Goal: Transaction & Acquisition: Purchase product/service

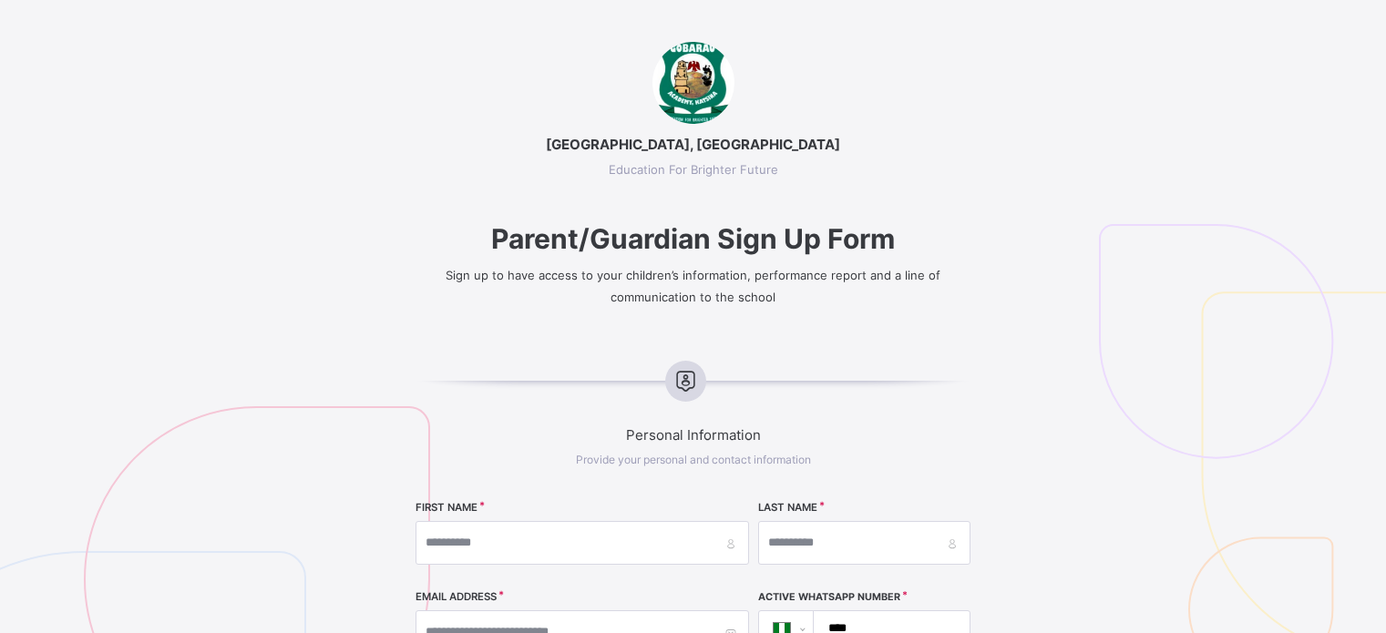
select select "**"
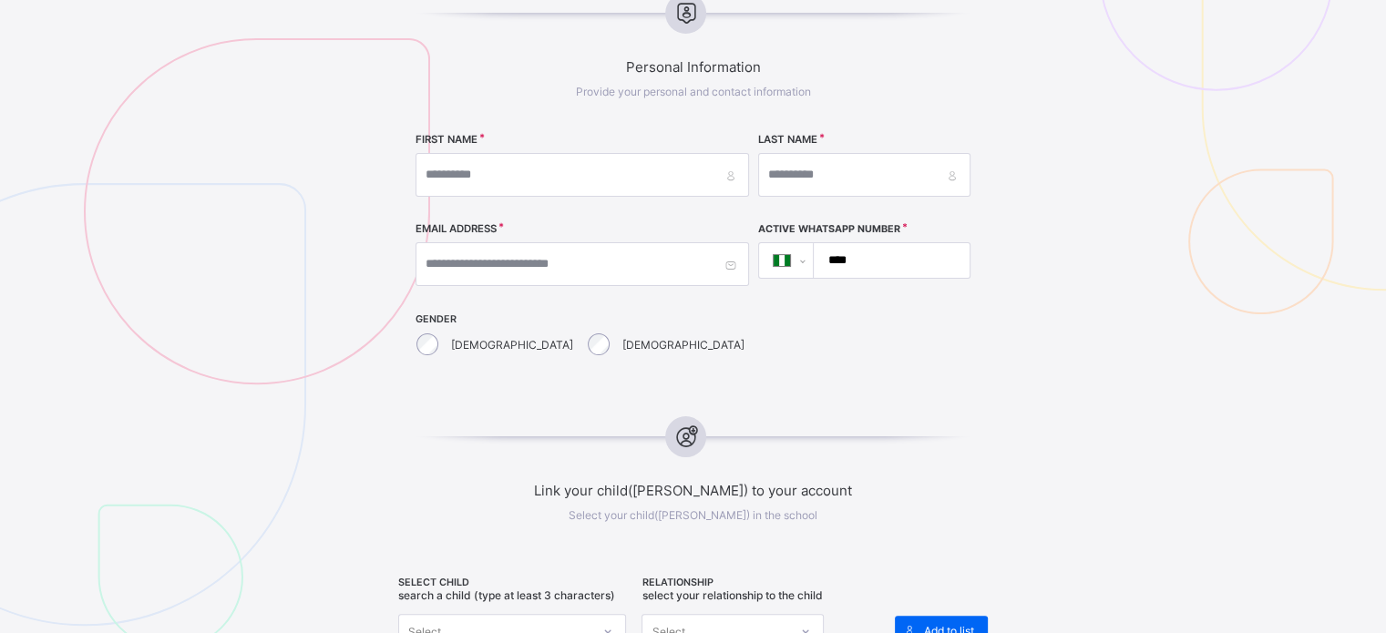
click at [842, 346] on div "**********" at bounding box center [692, 258] width 554 height 210
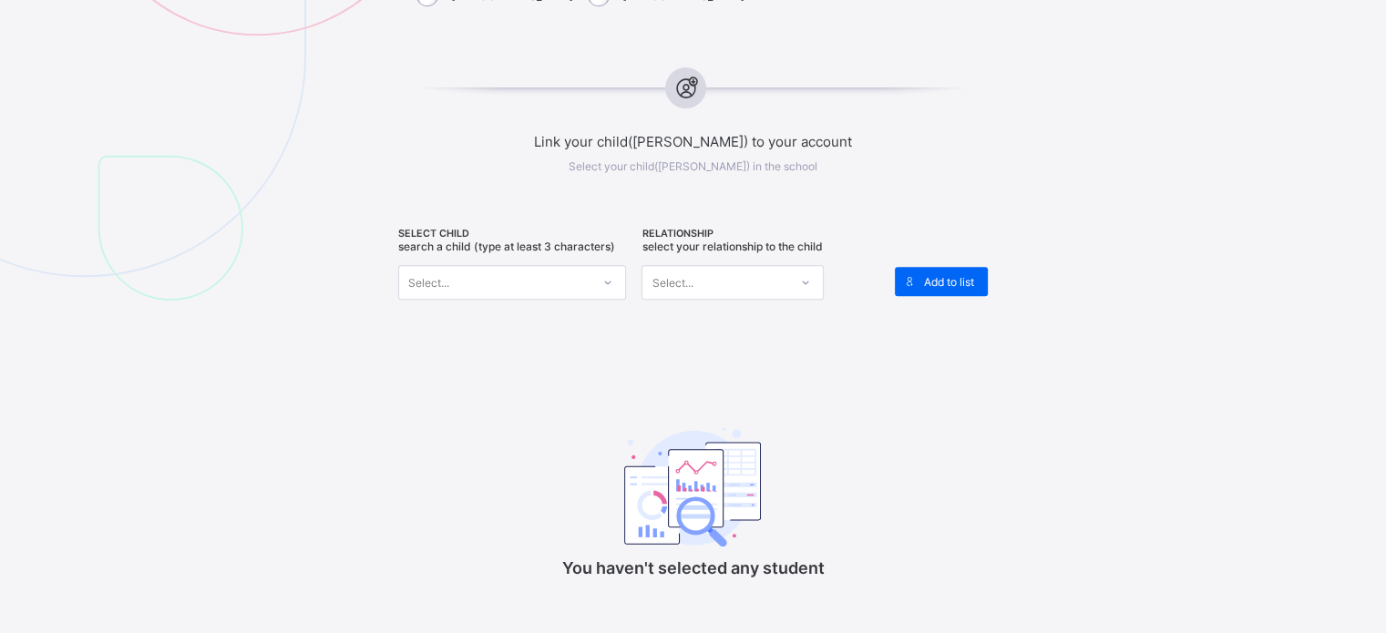
scroll to position [732, 0]
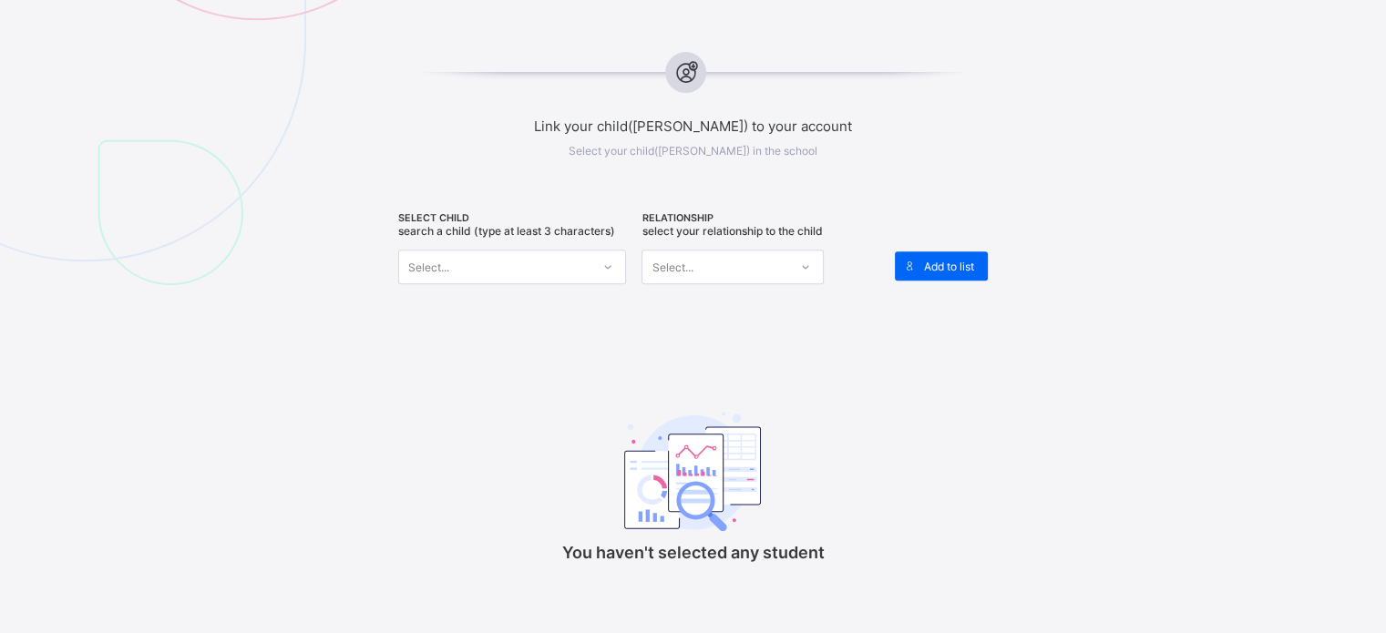
click at [582, 261] on div "Select..." at bounding box center [494, 267] width 191 height 26
click at [581, 257] on div "Select..." at bounding box center [494, 267] width 191 height 26
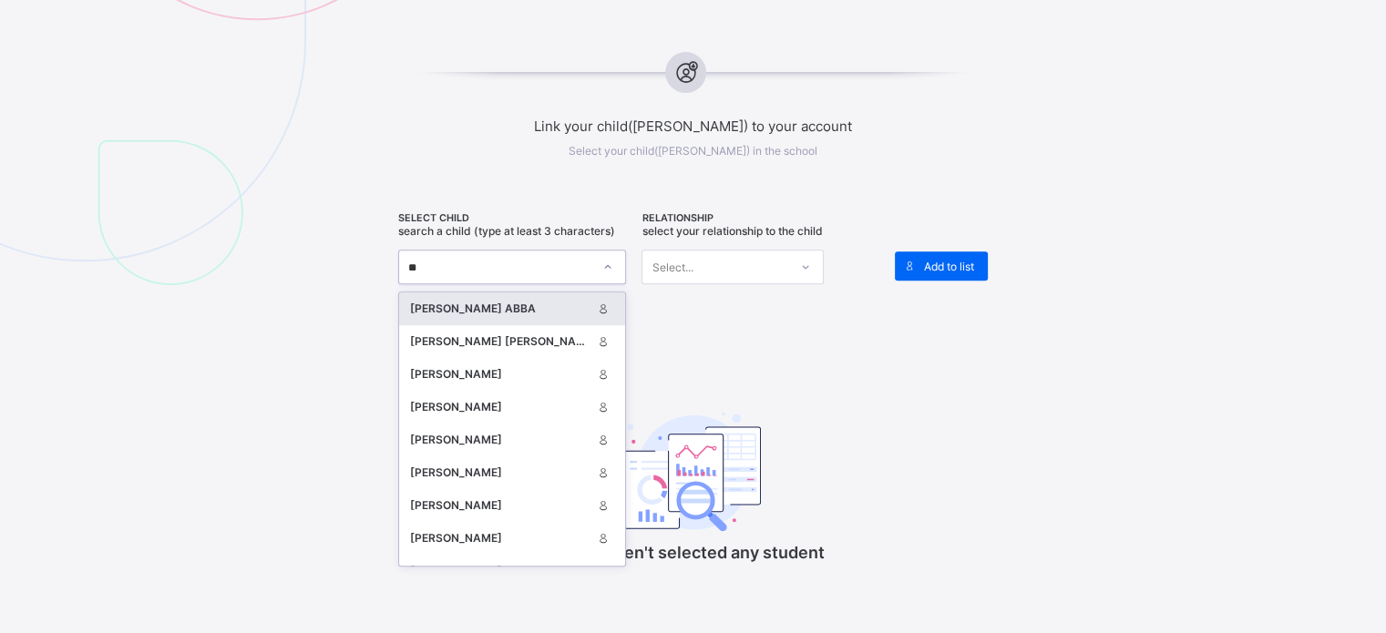
type input "***"
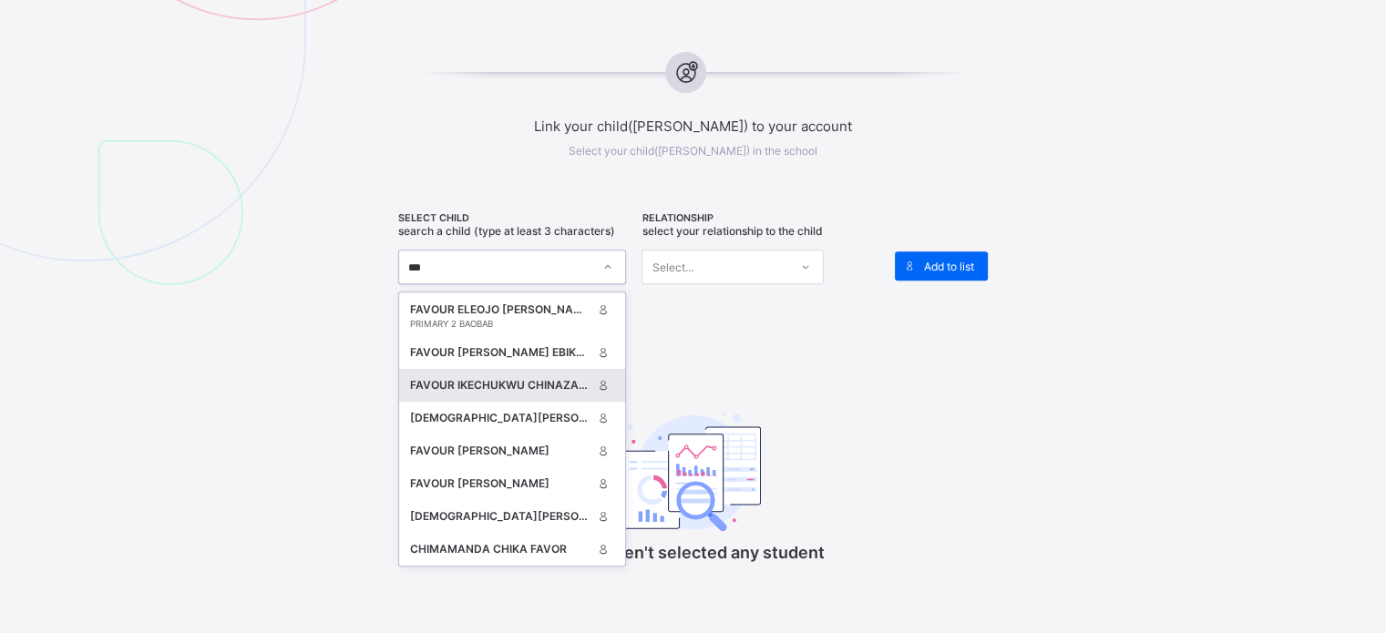
scroll to position [0, 0]
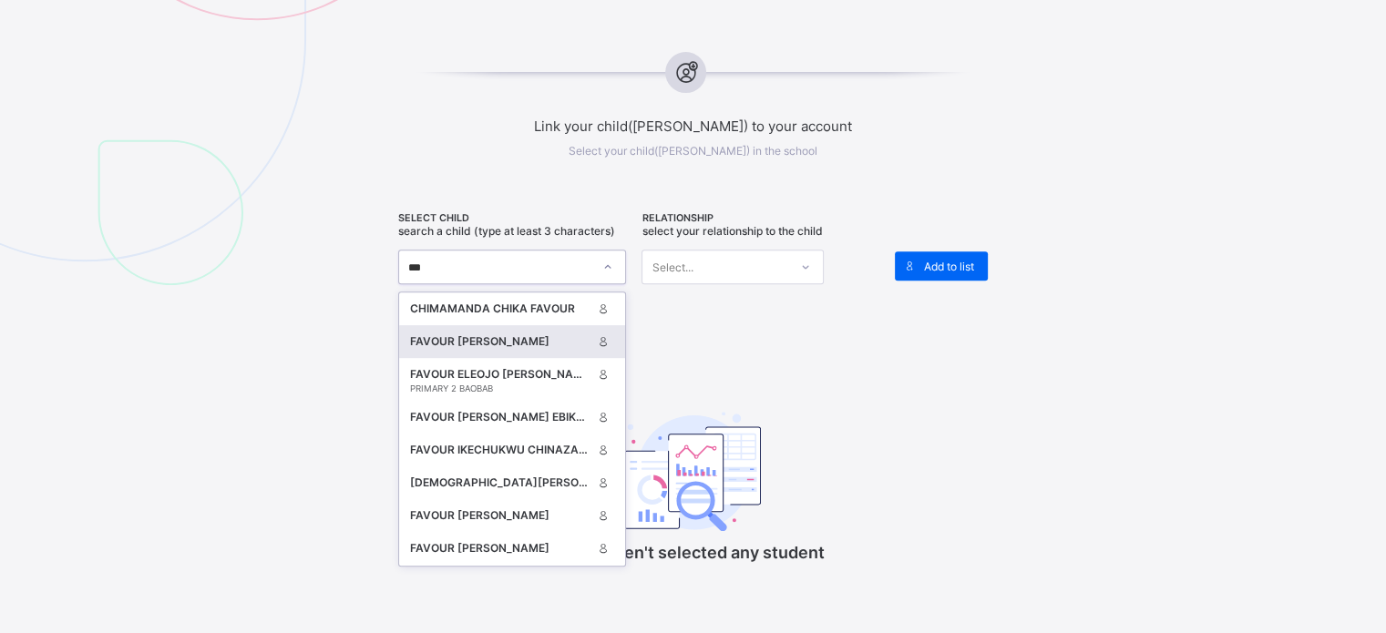
click at [504, 343] on div "FAVOUR [PERSON_NAME]" at bounding box center [500, 342] width 181 height 18
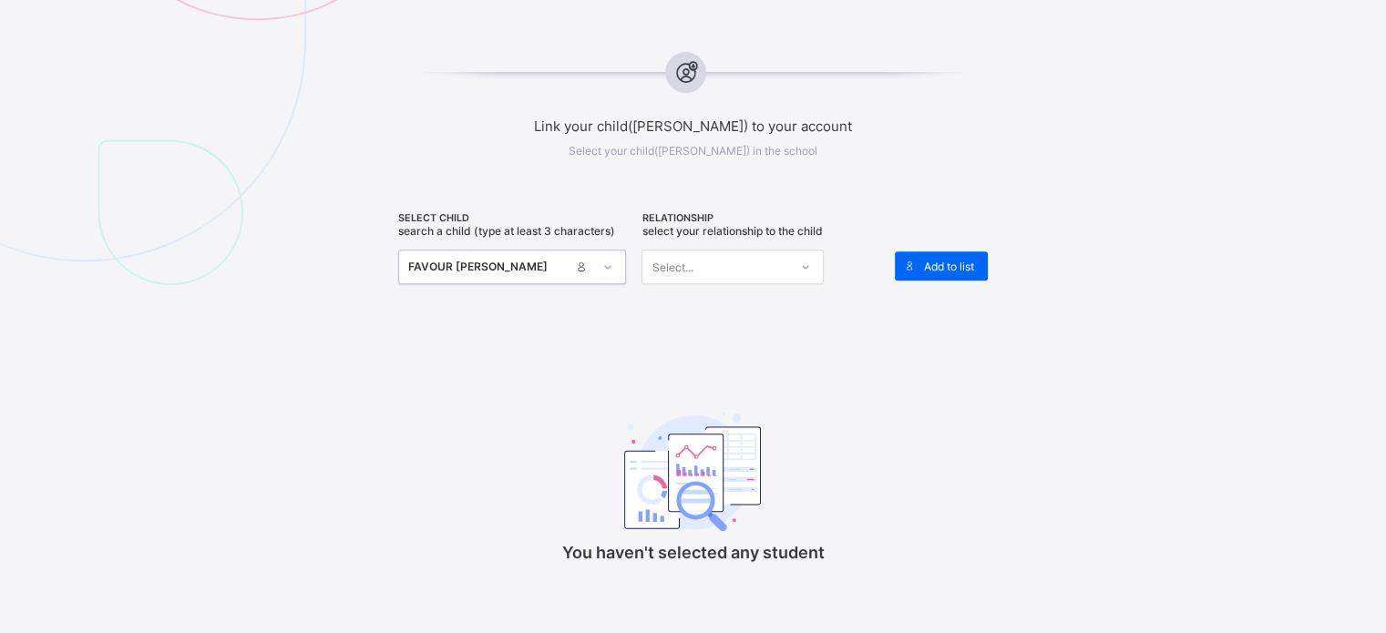
click at [760, 265] on div "Select..." at bounding box center [715, 267] width 146 height 26
click at [717, 354] on div "Guardian" at bounding box center [732, 363] width 180 height 28
click at [973, 266] on span "Add to list" at bounding box center [949, 267] width 50 height 14
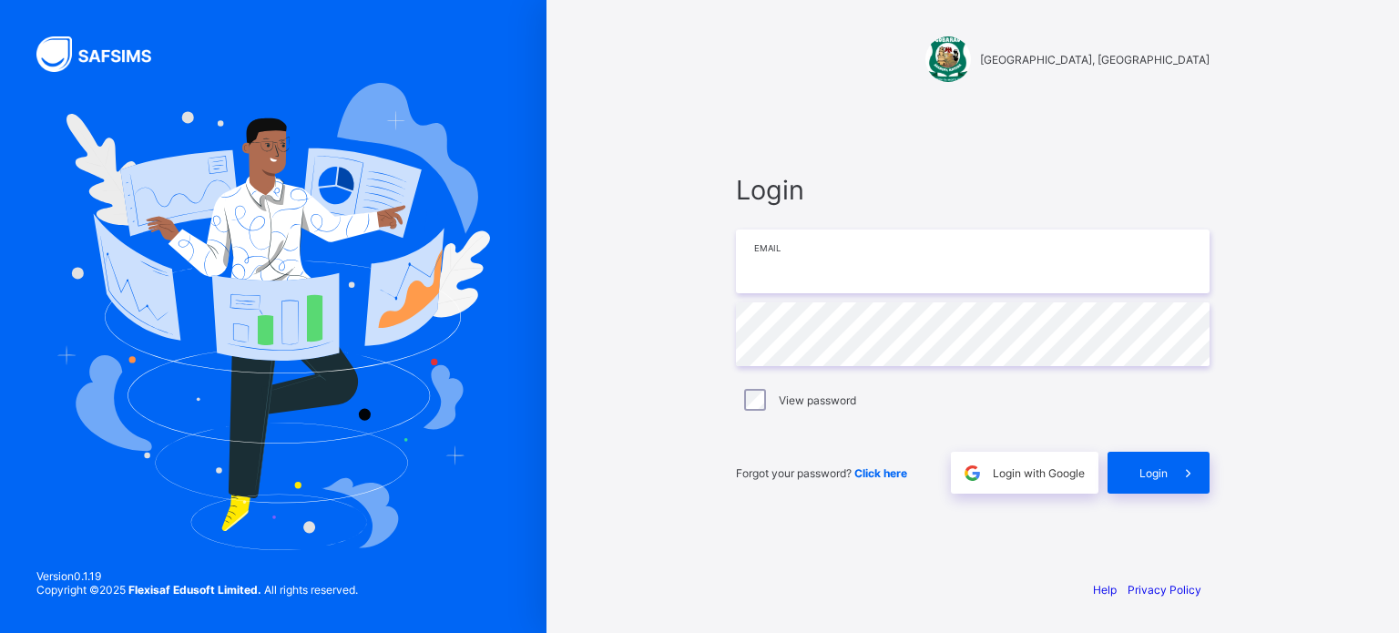
click at [875, 271] on input "email" at bounding box center [973, 262] width 474 height 64
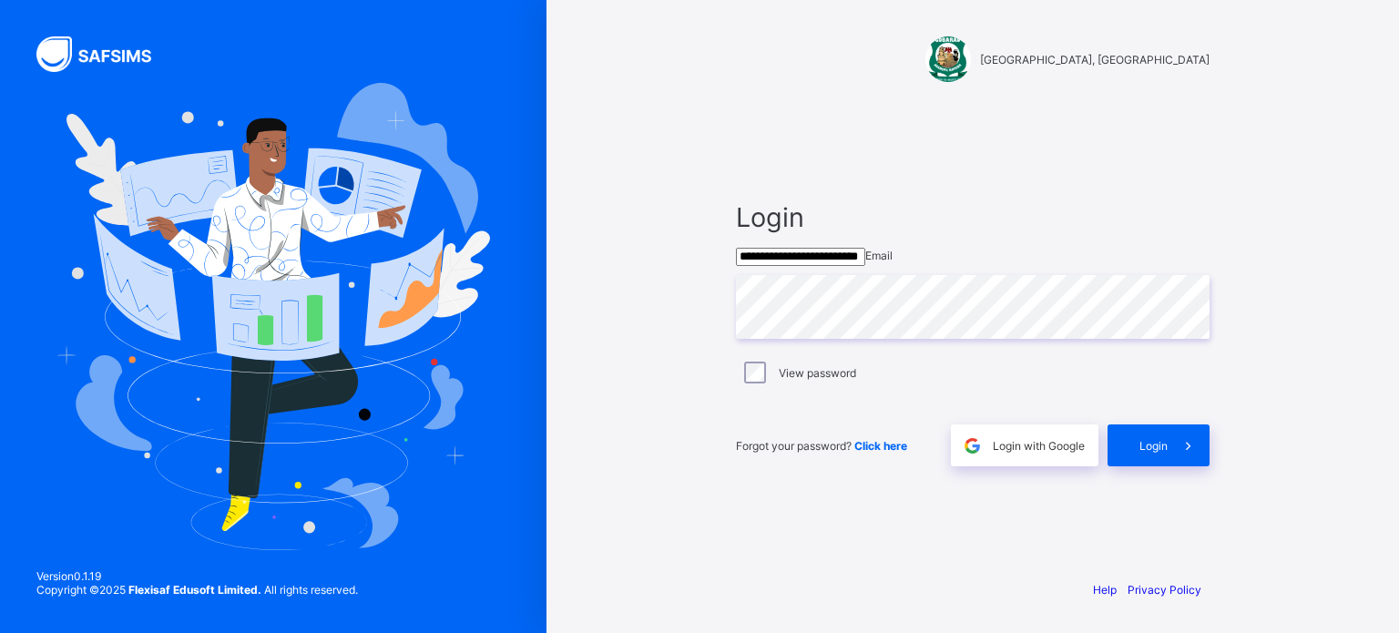
type input "**********"
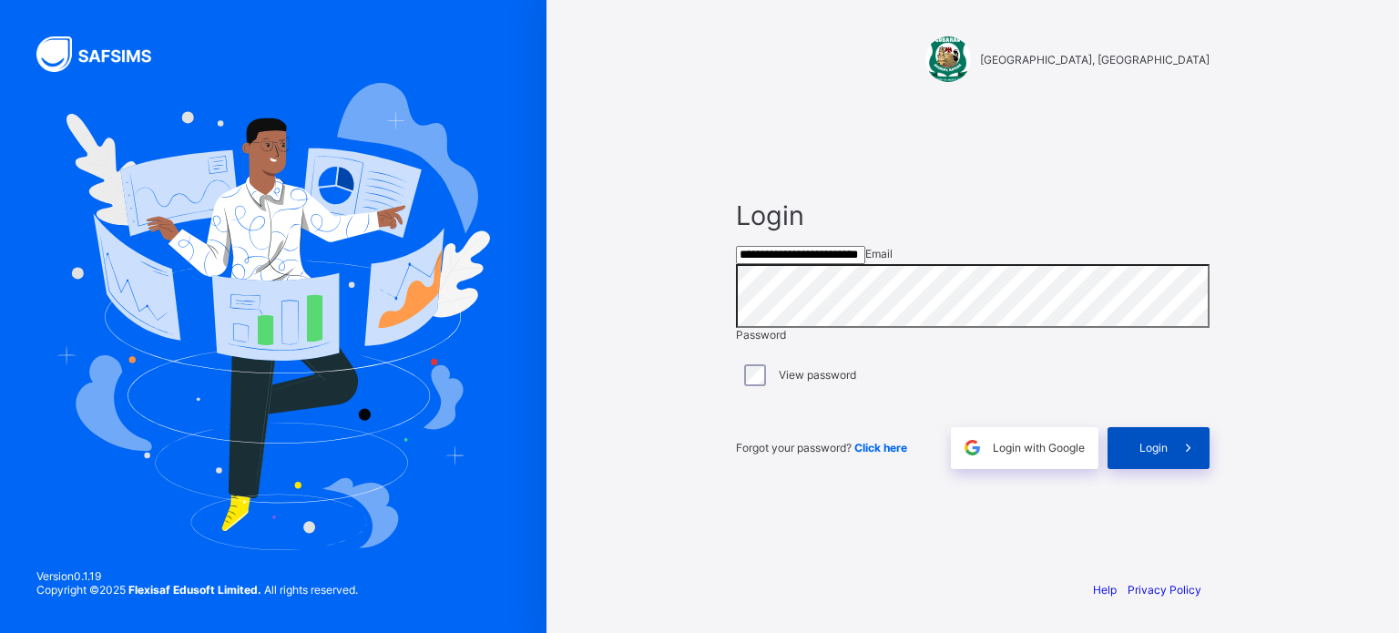
click at [1175, 469] on span at bounding box center [1189, 448] width 42 height 42
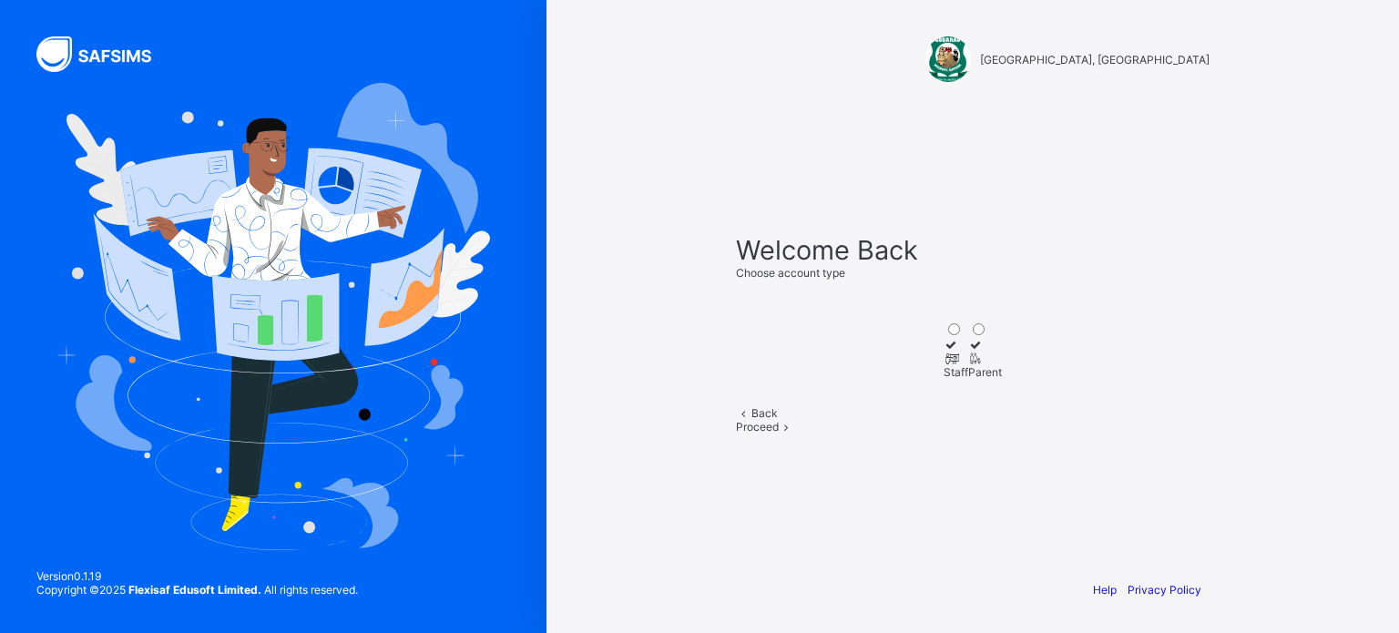
click at [944, 352] on icon at bounding box center [951, 359] width 15 height 14
click at [779, 434] on span "Proceed" at bounding box center [757, 427] width 43 height 14
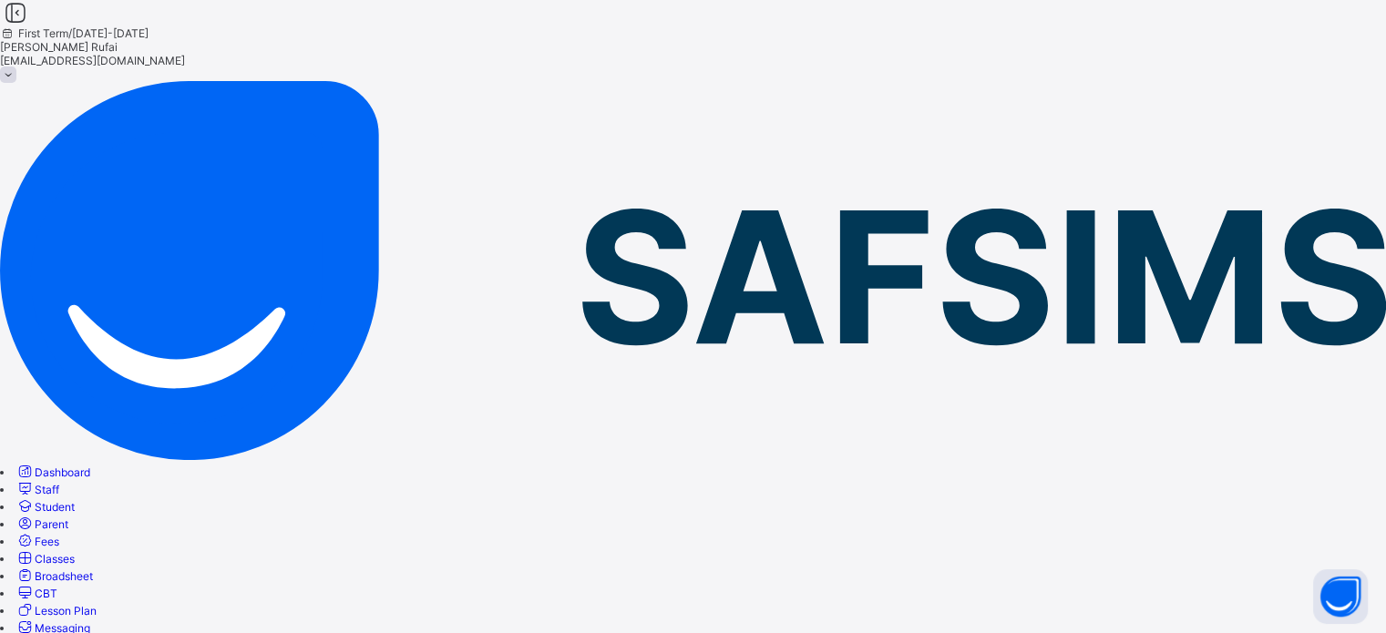
click at [75, 500] on link "Student" at bounding box center [44, 507] width 59 height 14
click at [59, 535] on link "Fees" at bounding box center [37, 542] width 44 height 14
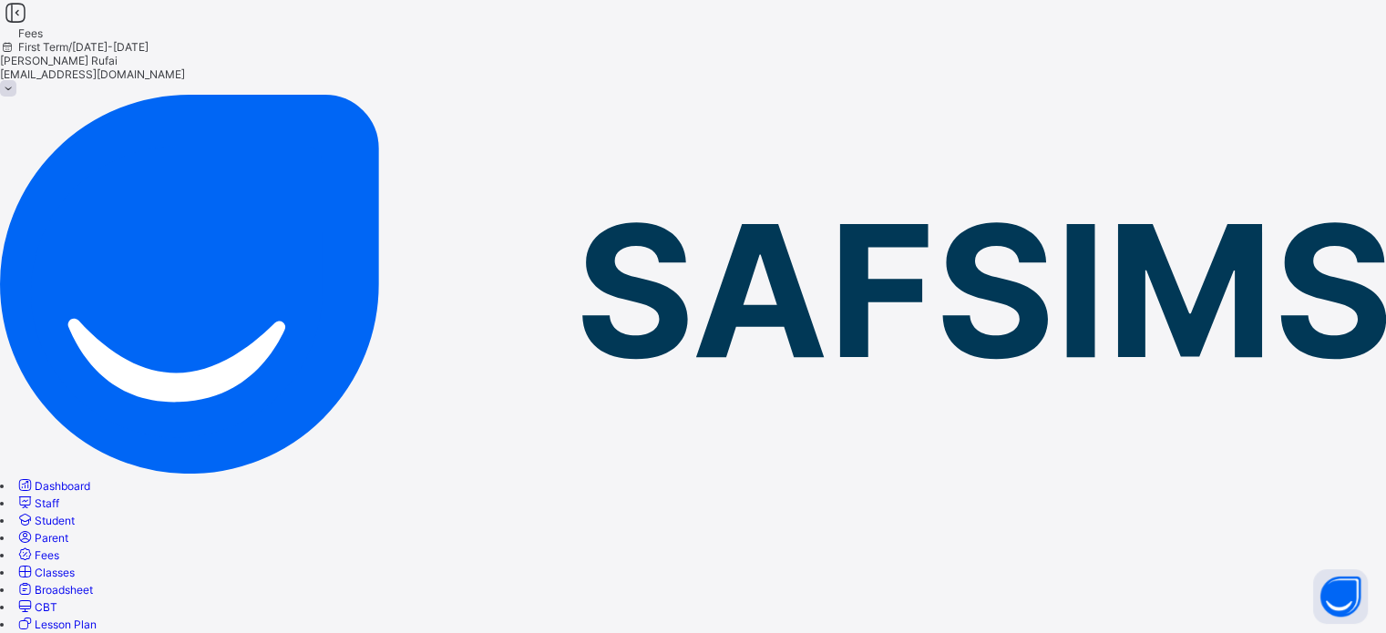
click at [1168, 54] on div at bounding box center [693, 54] width 1386 height 0
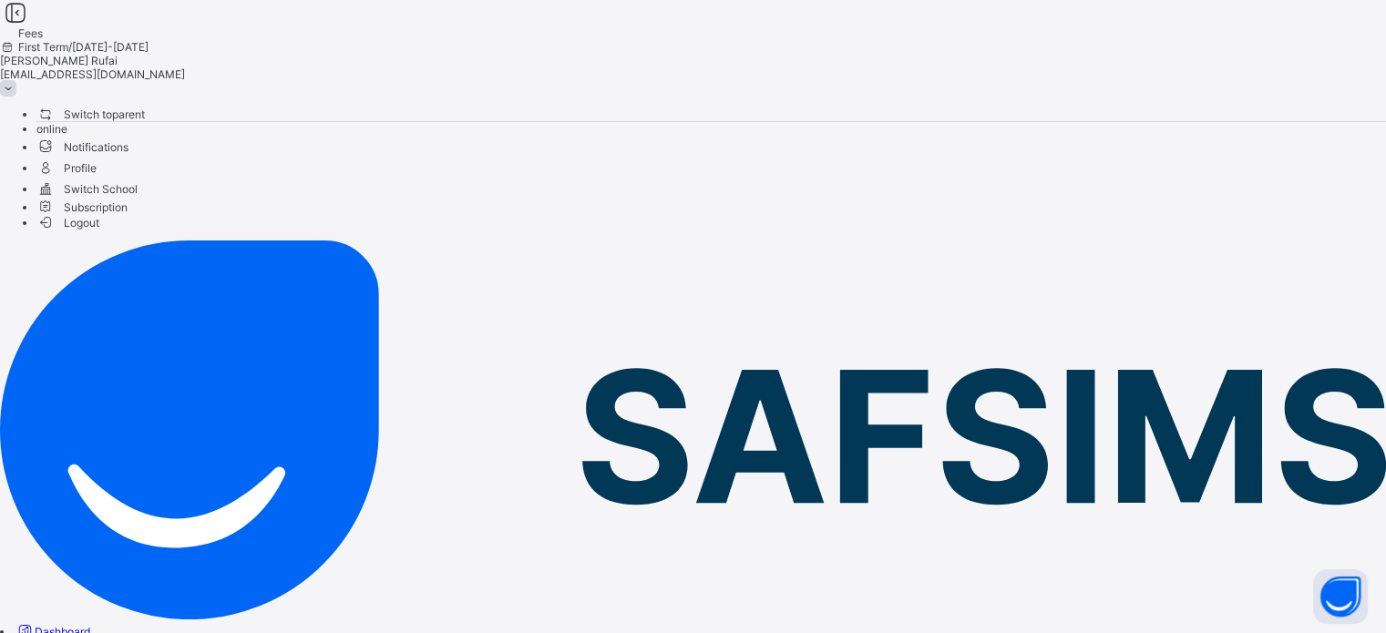
click at [145, 105] on span "Switch to parent" at bounding box center [90, 114] width 108 height 19
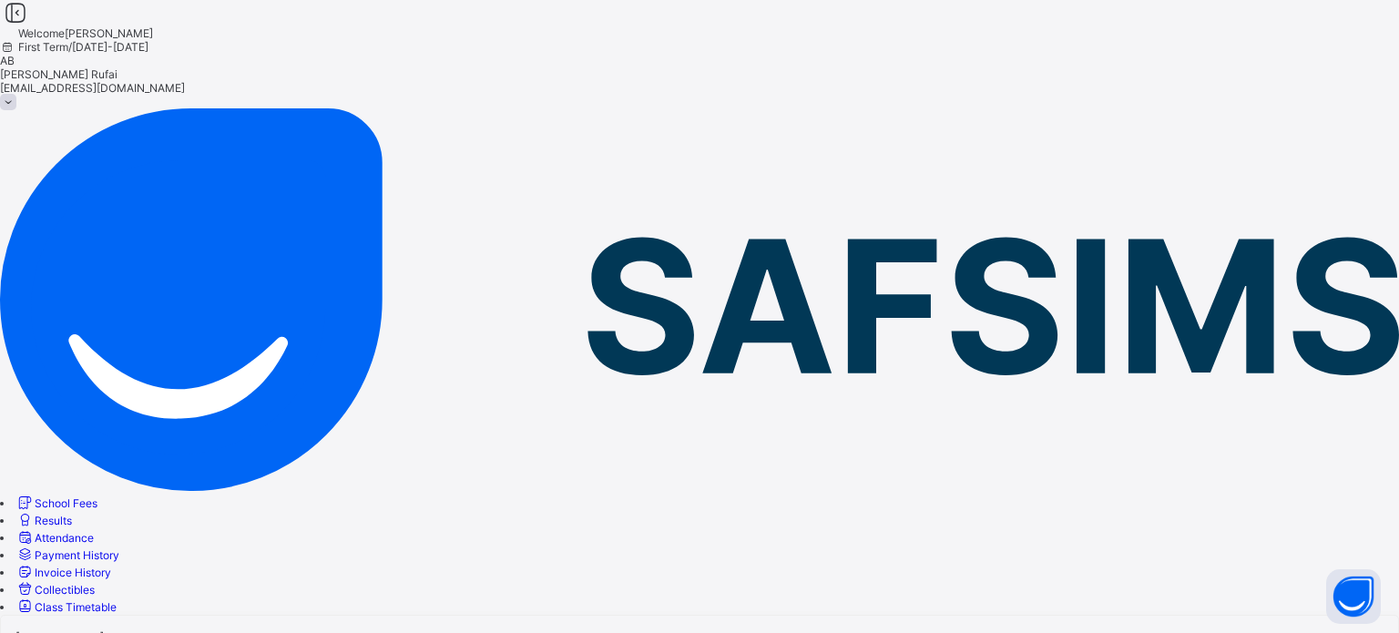
click at [94, 531] on span "Attendance" at bounding box center [64, 538] width 59 height 14
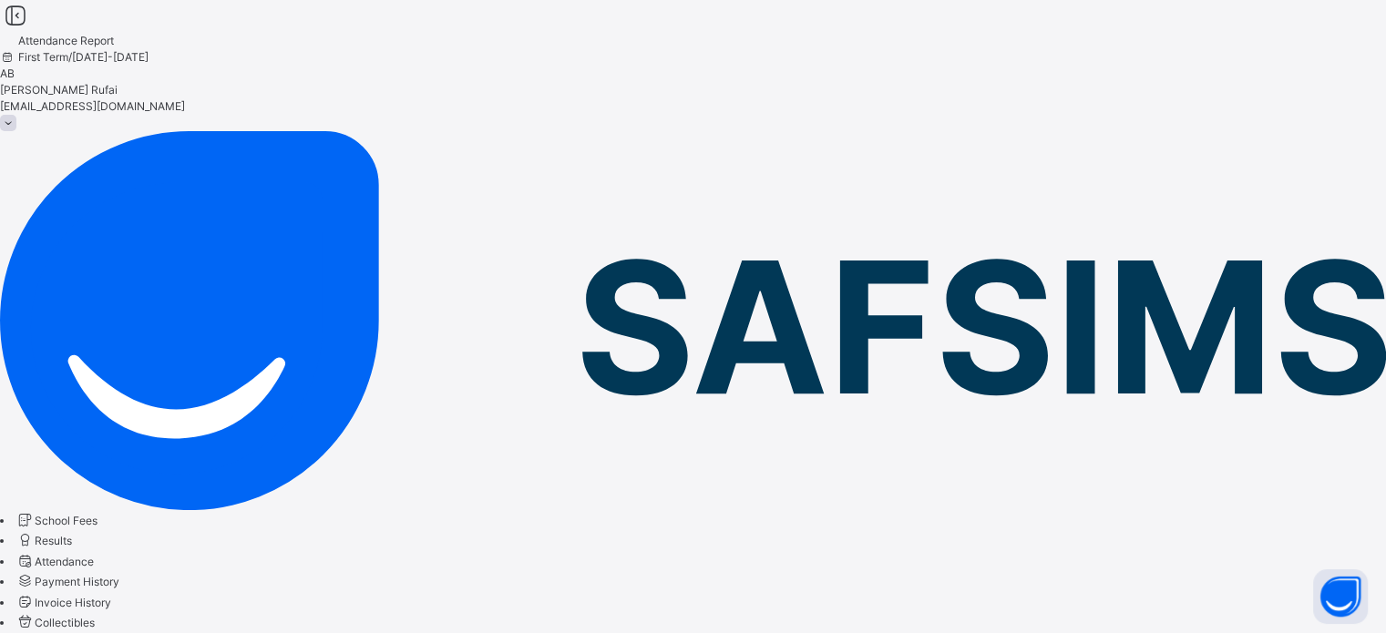
click at [72, 534] on link "Results" at bounding box center [43, 541] width 56 height 14
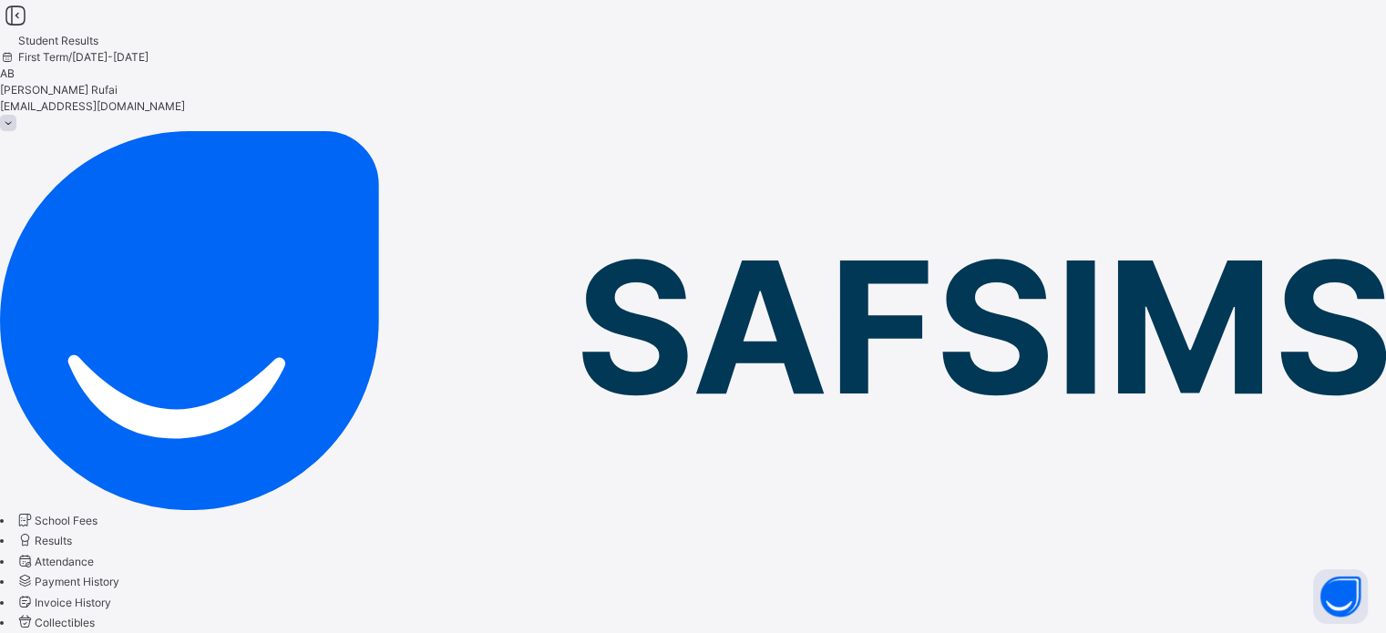
click at [97, 514] on span "School Fees" at bounding box center [66, 521] width 63 height 14
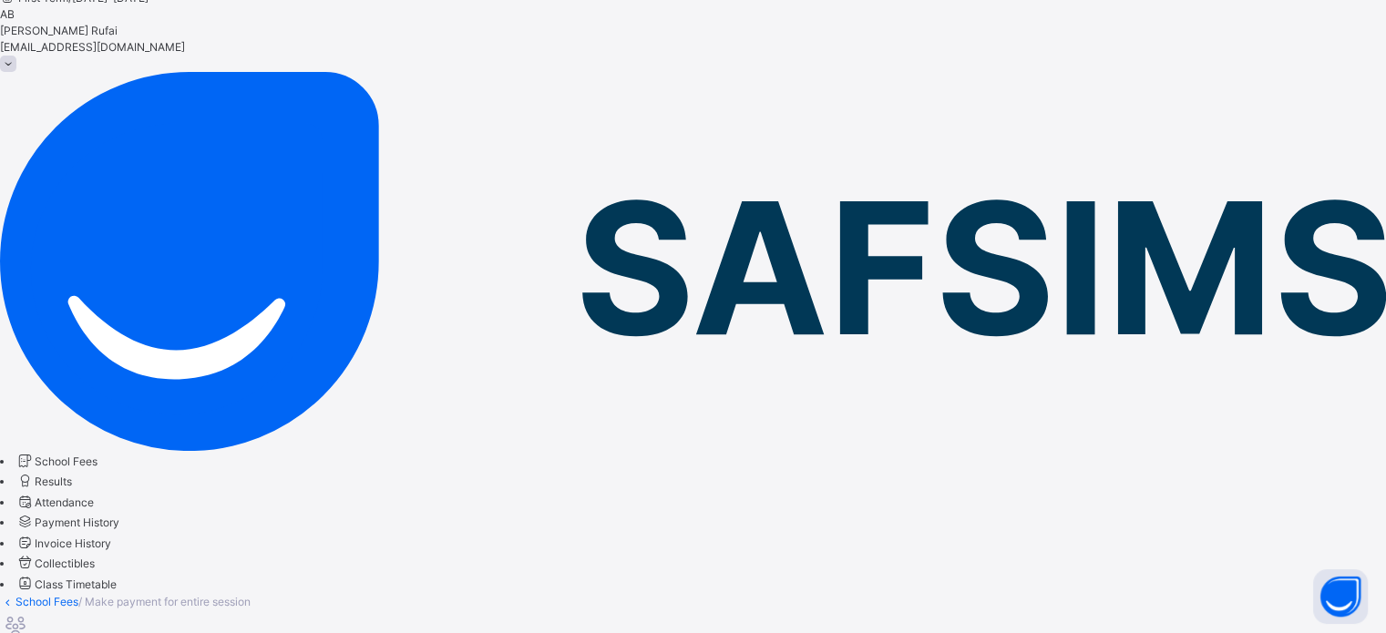
scroll to position [91, 0]
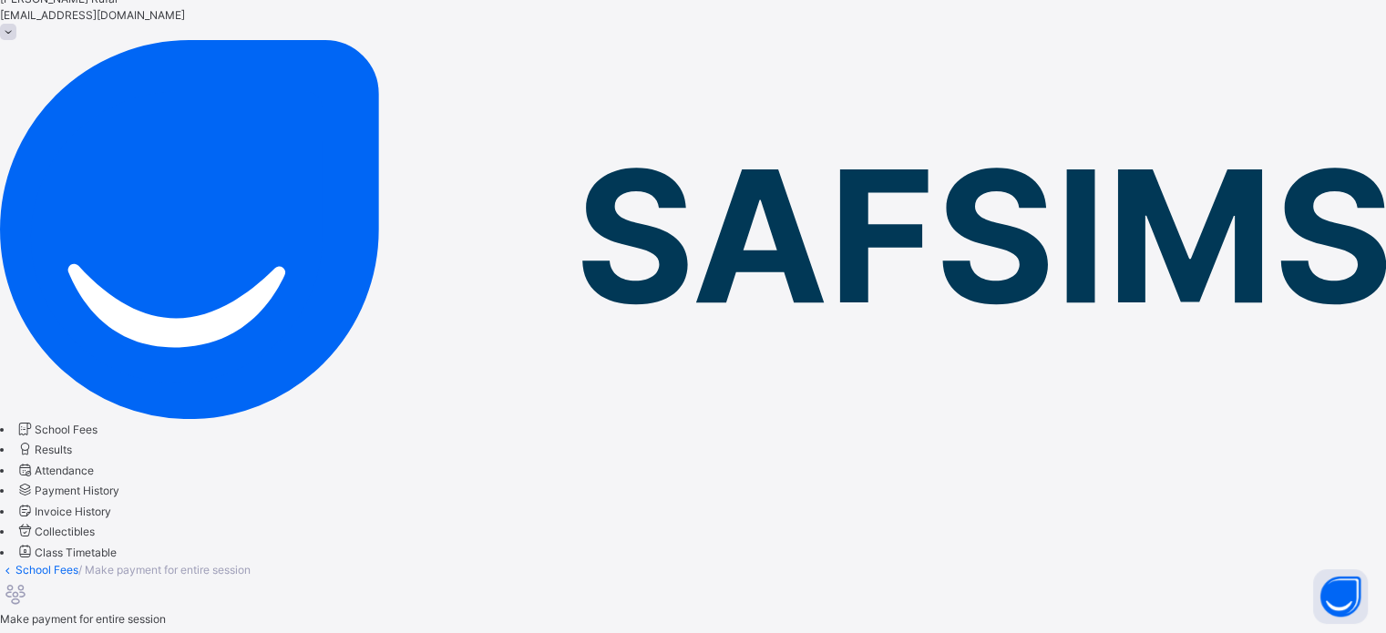
click at [78, 563] on link "School Fees" at bounding box center [46, 570] width 63 height 14
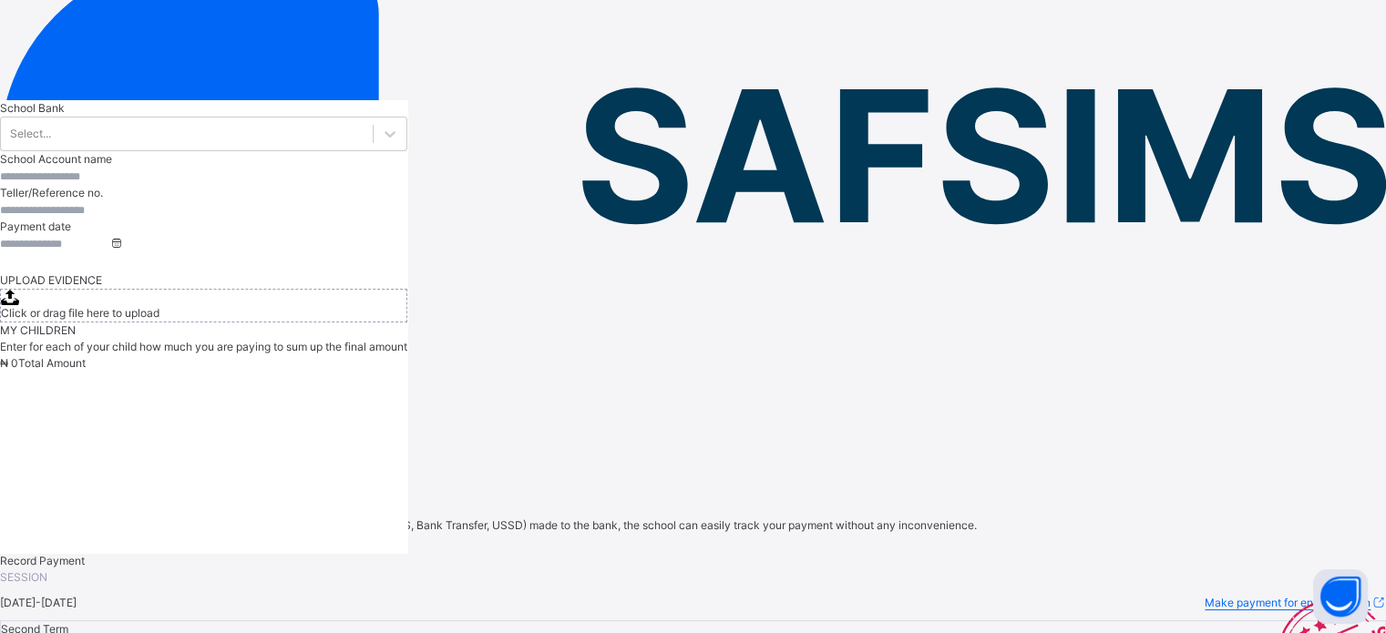
scroll to position [273, 0]
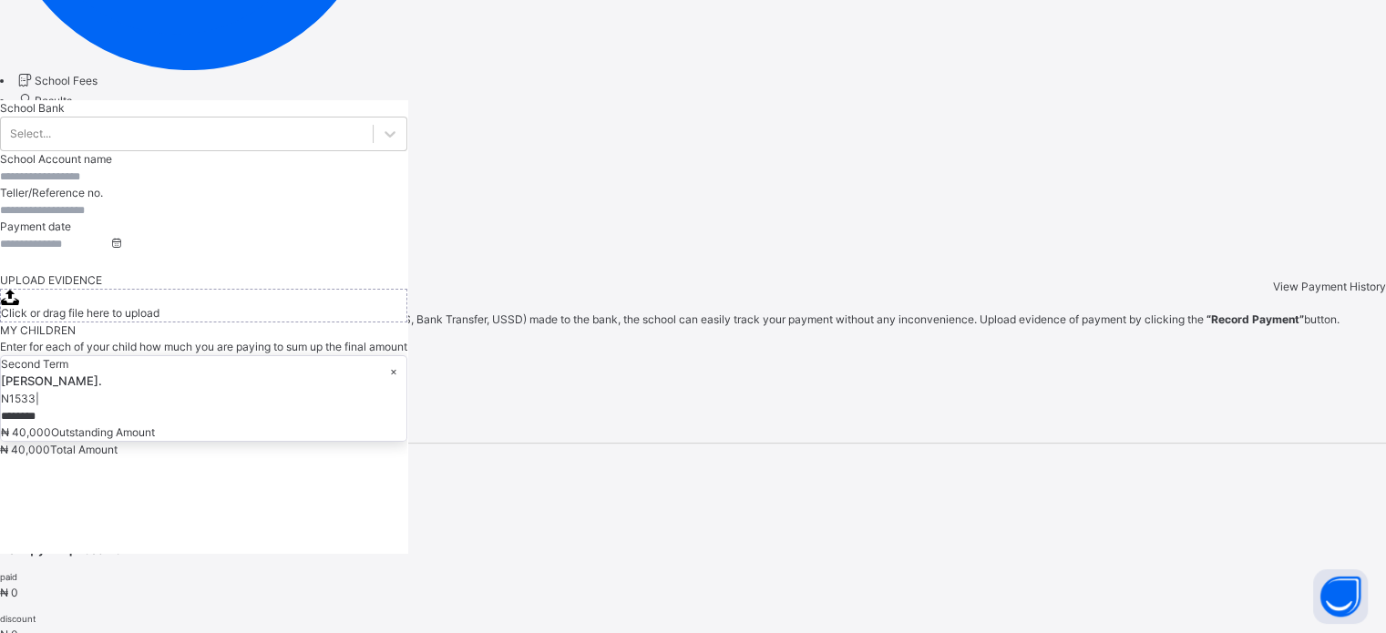
scroll to position [445, 0]
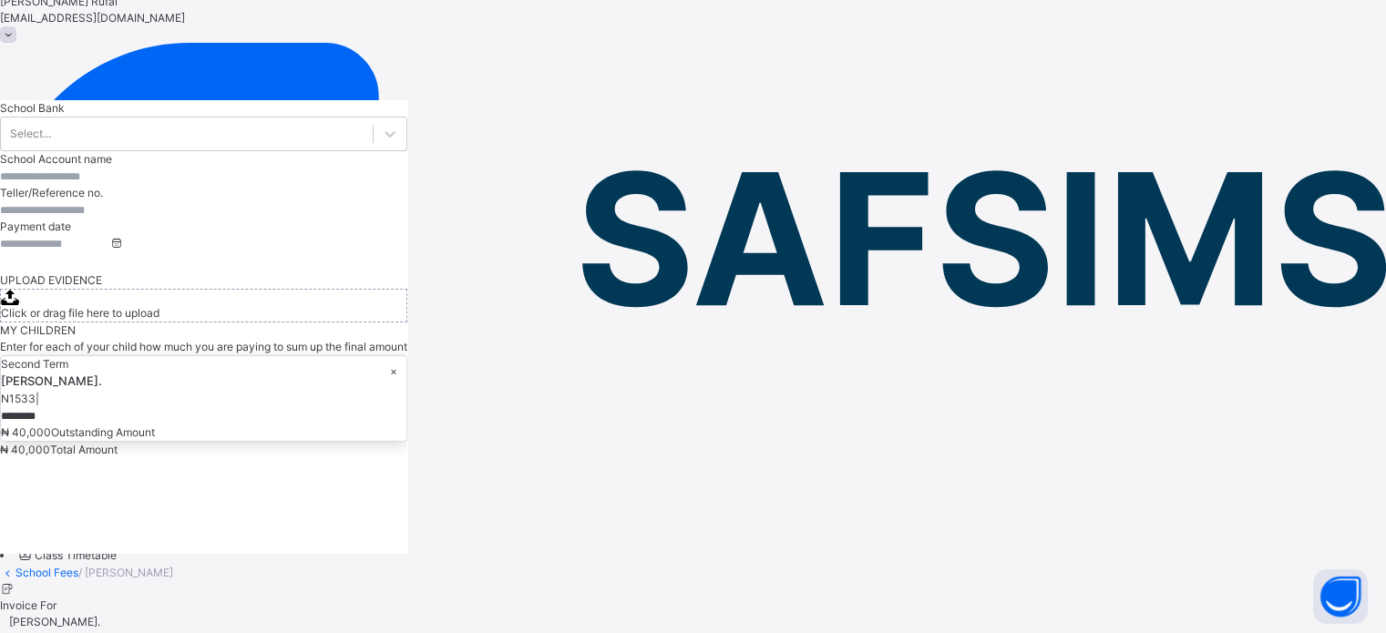
scroll to position [0, 0]
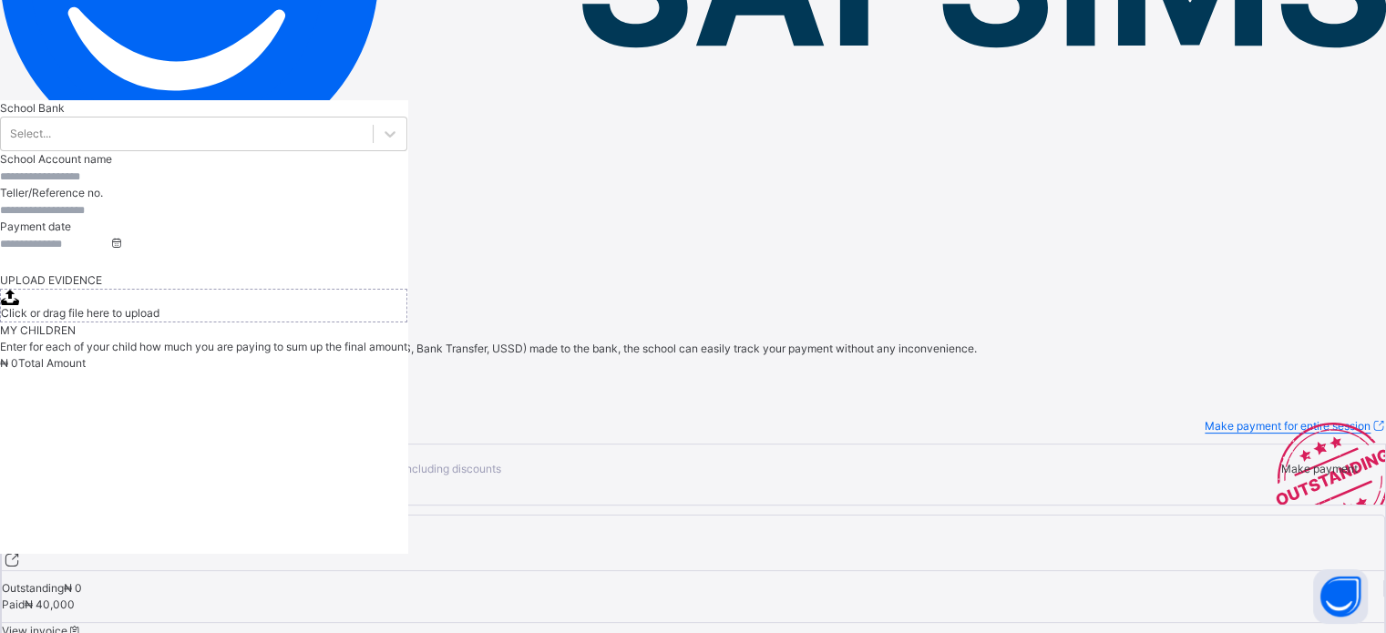
scroll to position [364, 0]
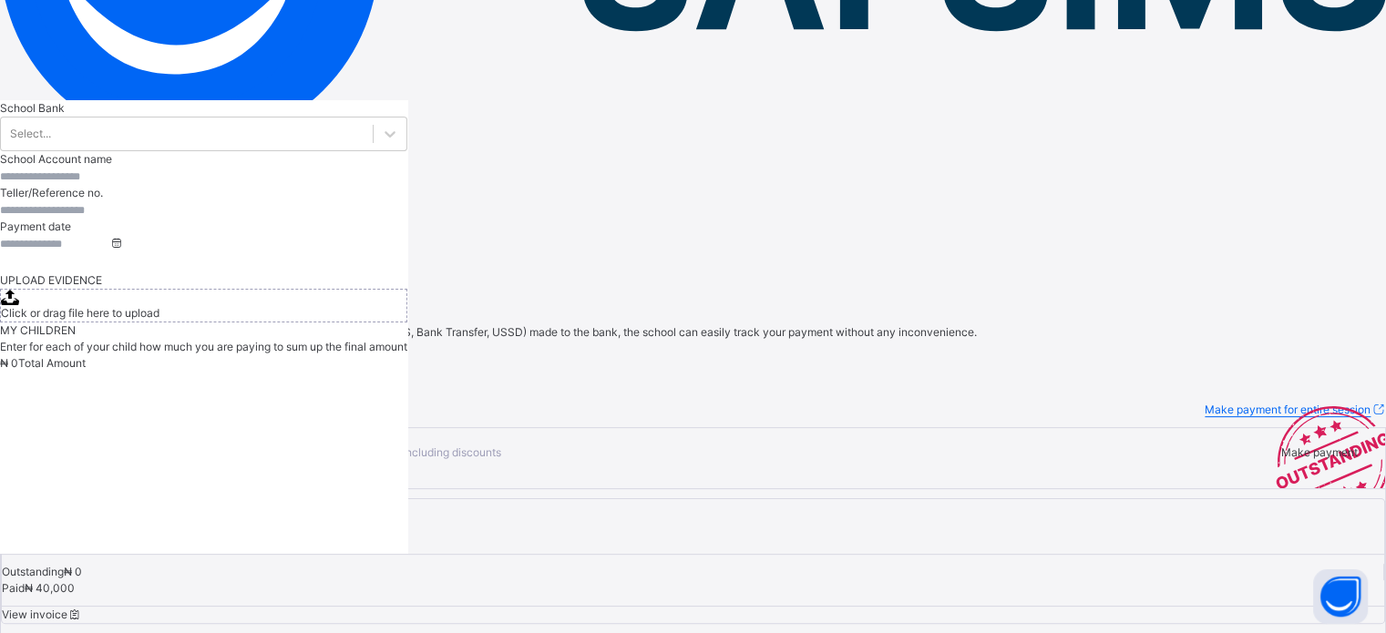
click at [1281, 445] on span "Make payment" at bounding box center [1319, 452] width 77 height 14
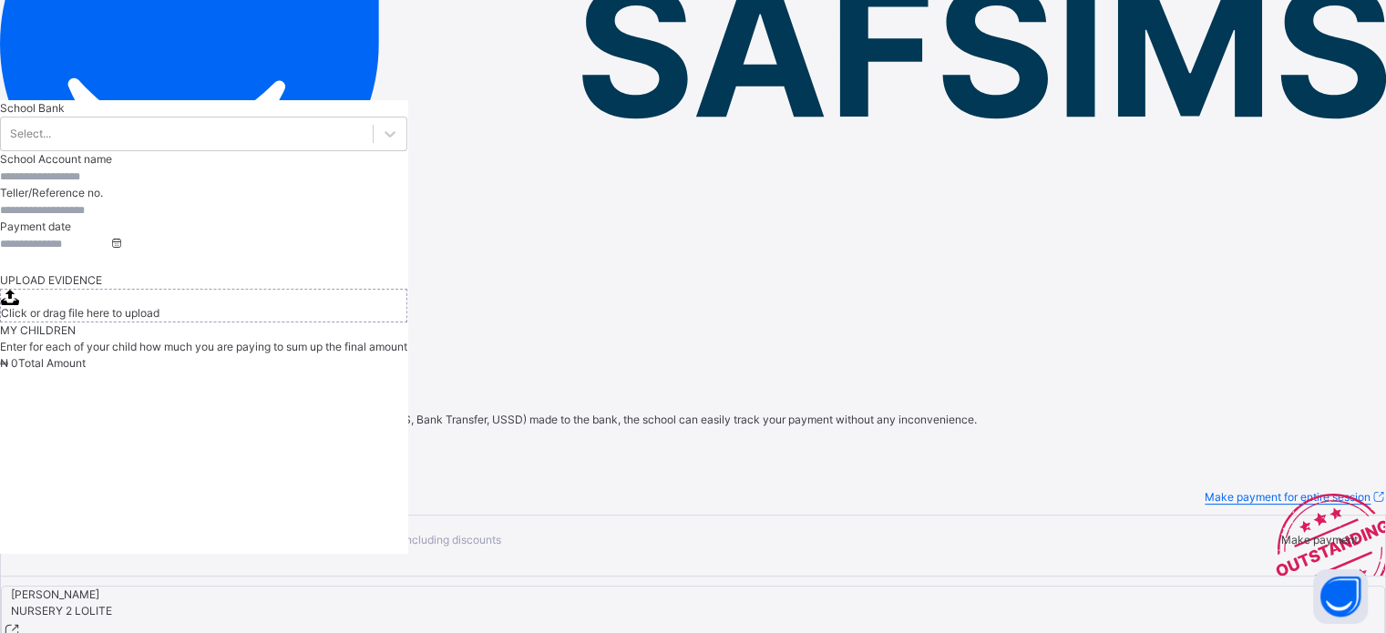
scroll to position [306, 0]
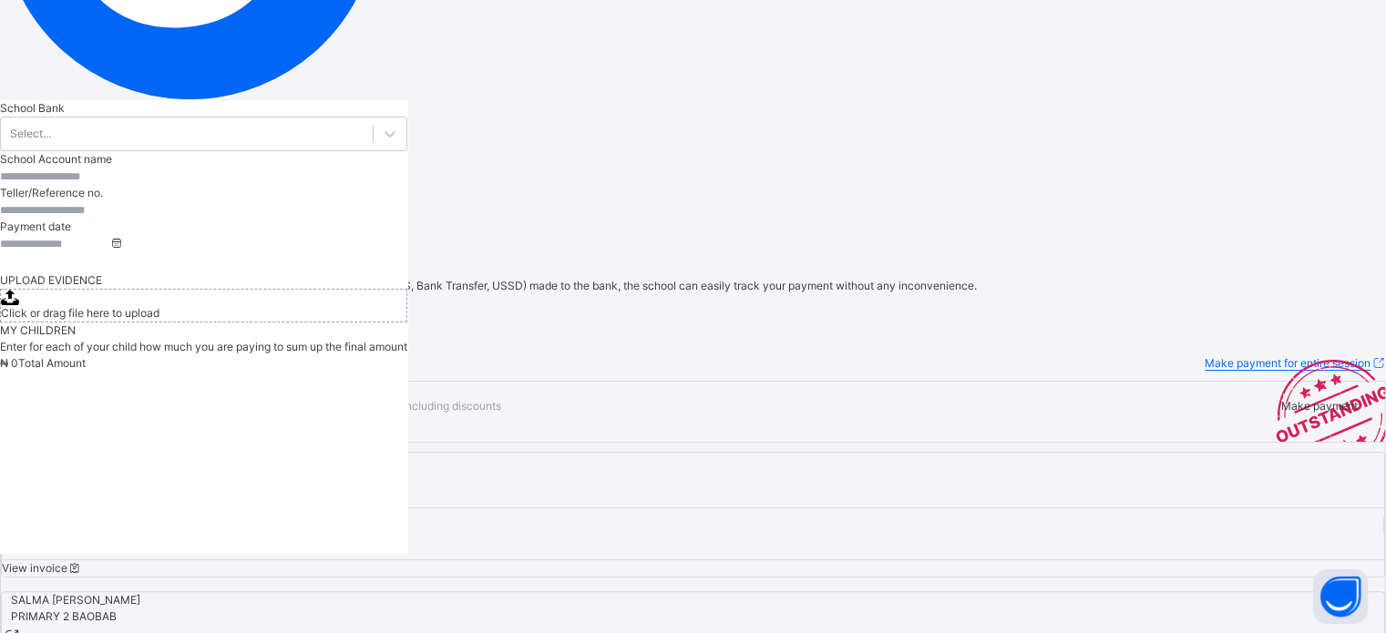
scroll to position [182, 0]
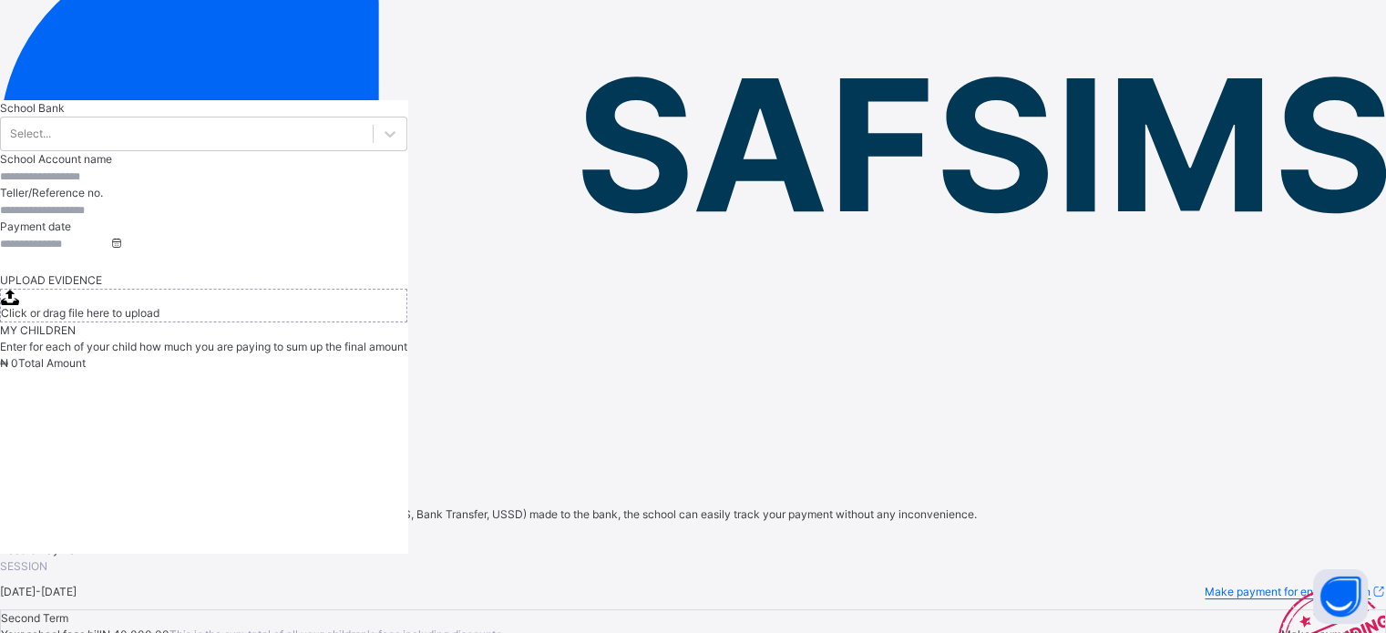
click at [94, 373] on span "Attendance" at bounding box center [64, 380] width 59 height 14
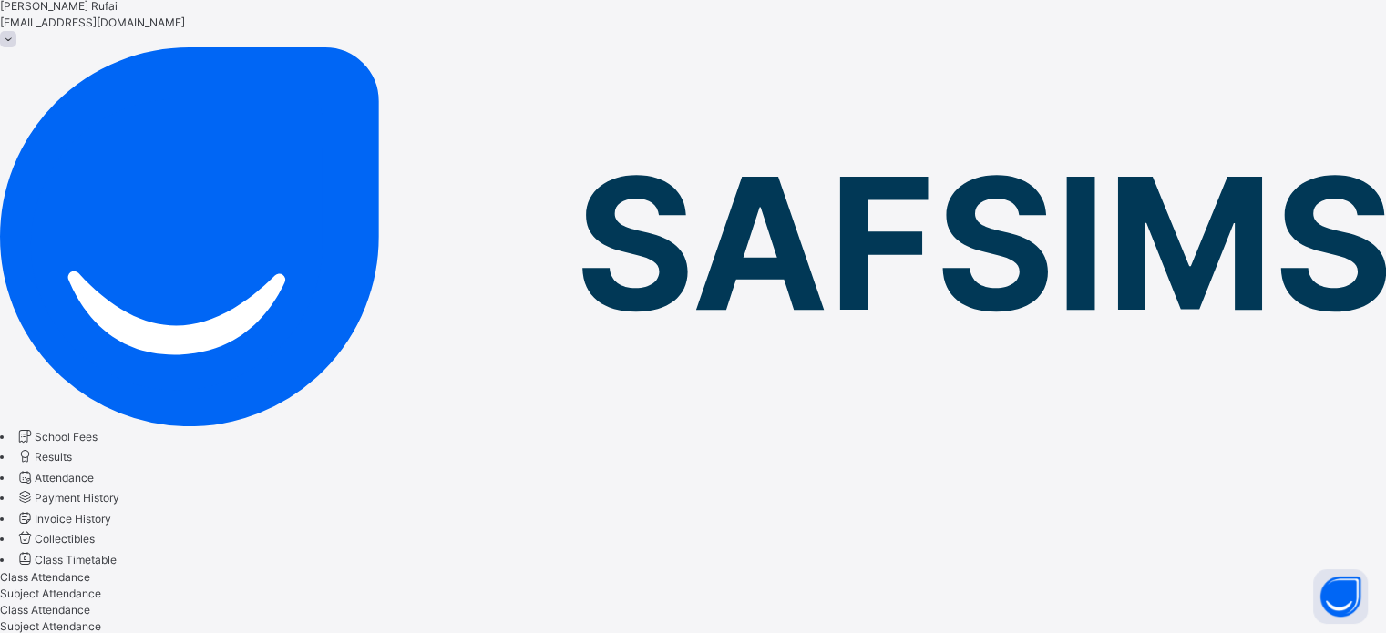
scroll to position [182, 0]
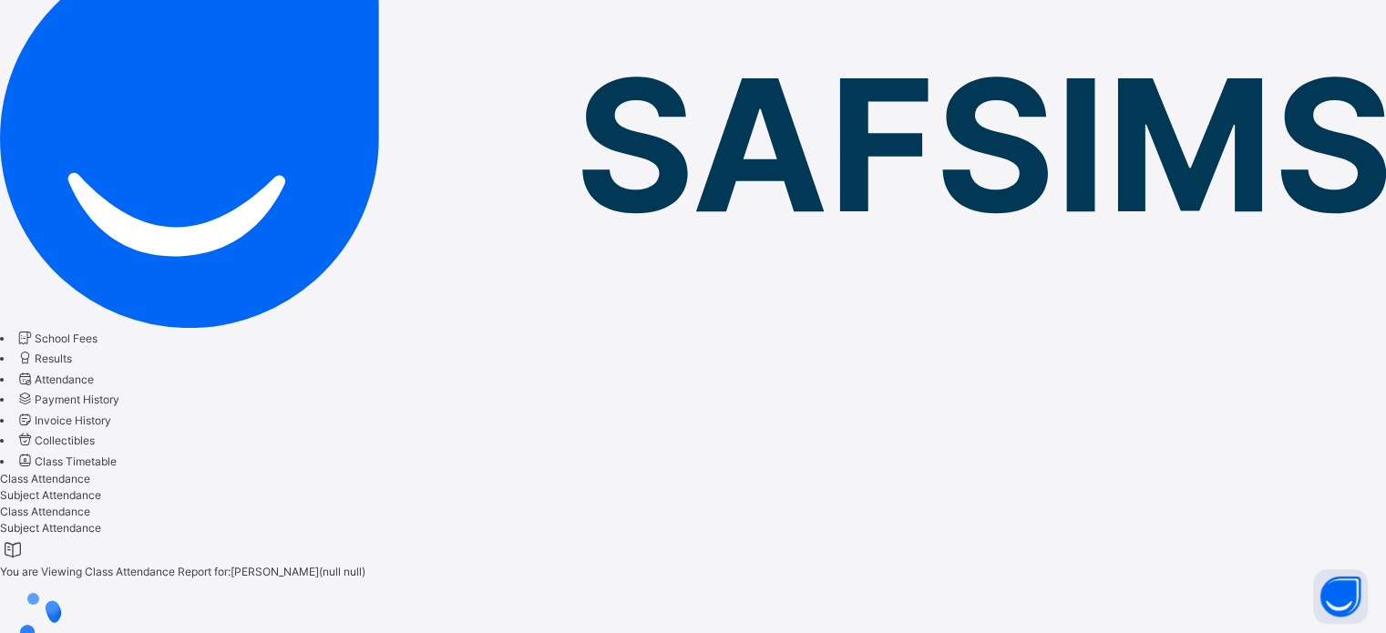
select select "****"
select select "*"
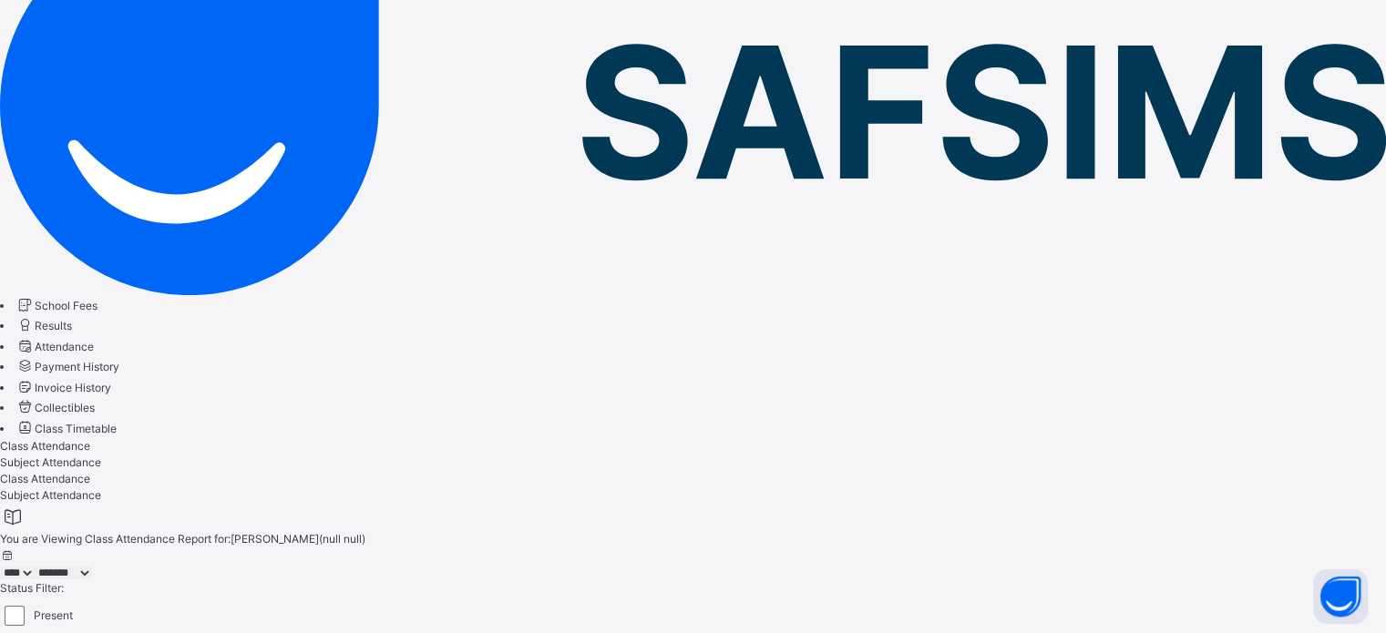
scroll to position [0, 0]
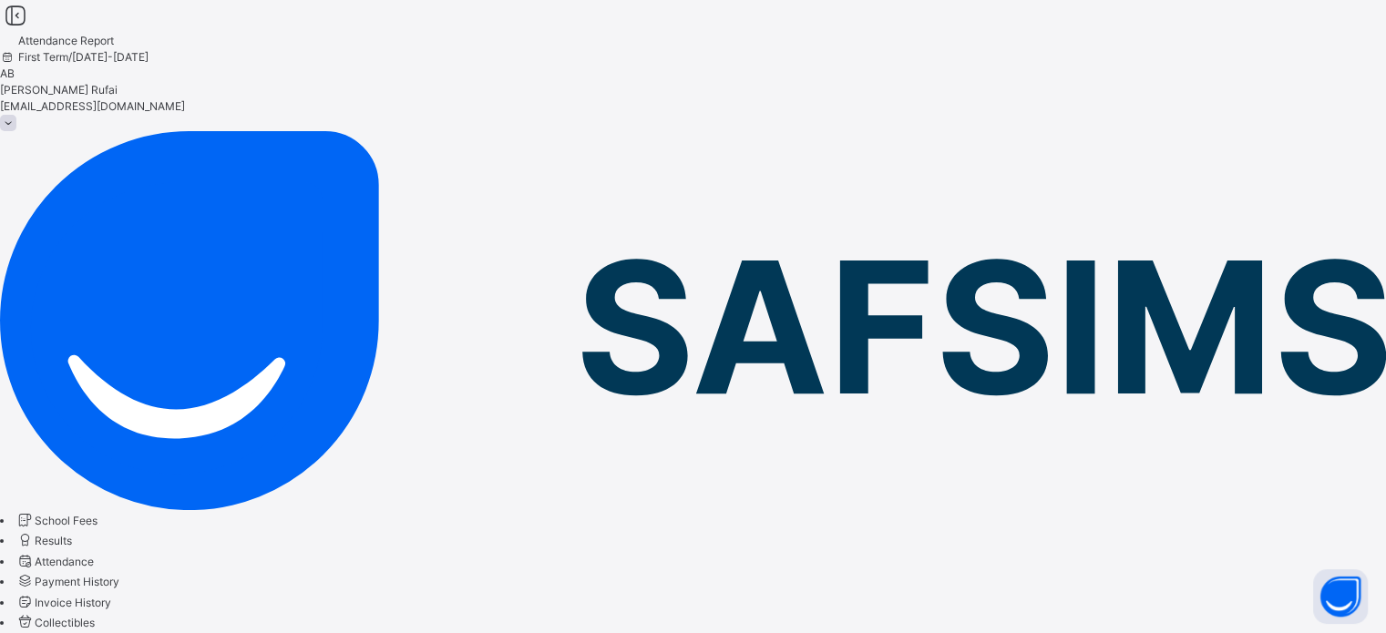
select select "****"
select select "*"
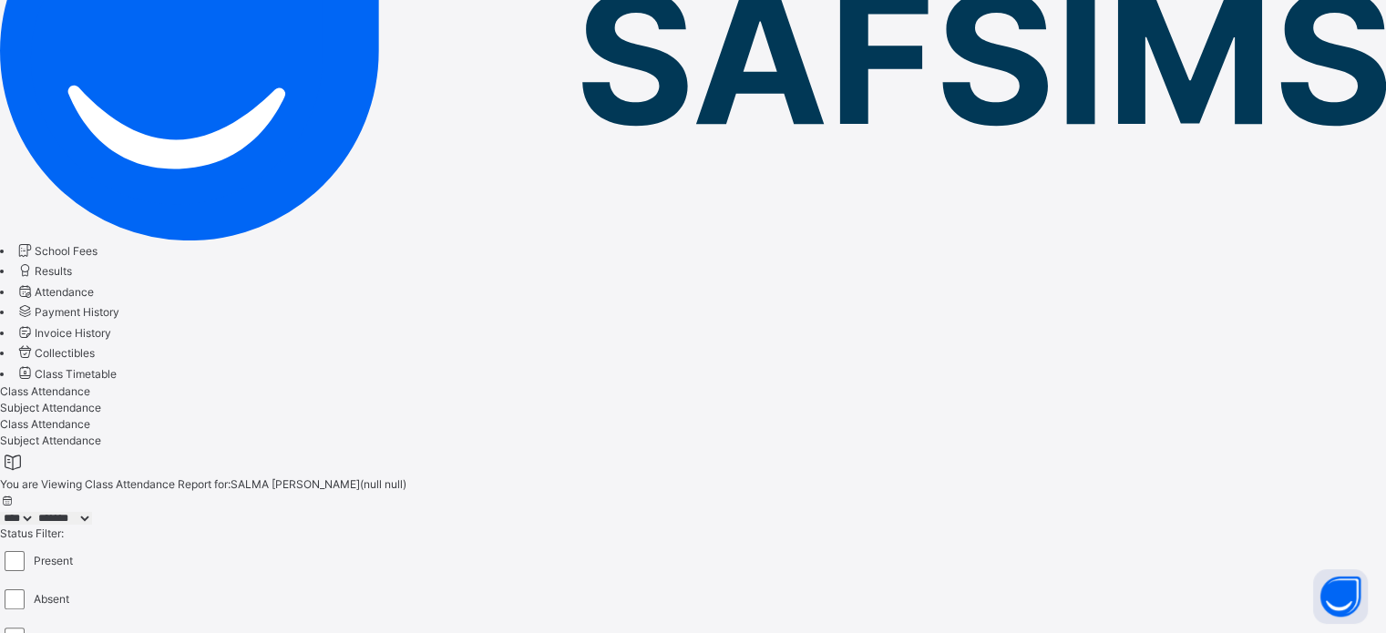
scroll to position [273, 0]
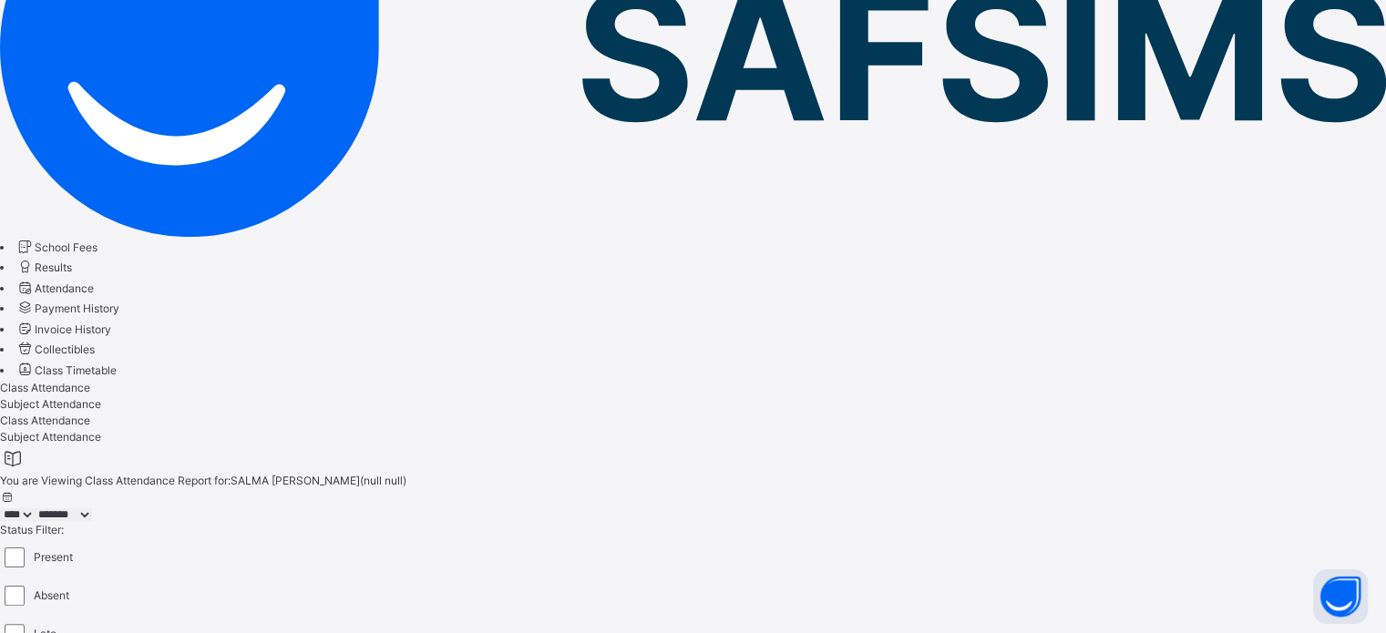
click at [92, 508] on select "***** ******* ******** ***** ***** *** **** **** ****** ********* ******* *****…" at bounding box center [63, 514] width 57 height 13
click at [35, 508] on select "**** **** **** **** **** **** **** **** **** **** **** **** **** **** **** ****…" at bounding box center [17, 514] width 35 height 13
click at [92, 508] on select "***** ******* ******** ***** ***** *** **** **** ****** ********* ******* *****…" at bounding box center [63, 514] width 57 height 13
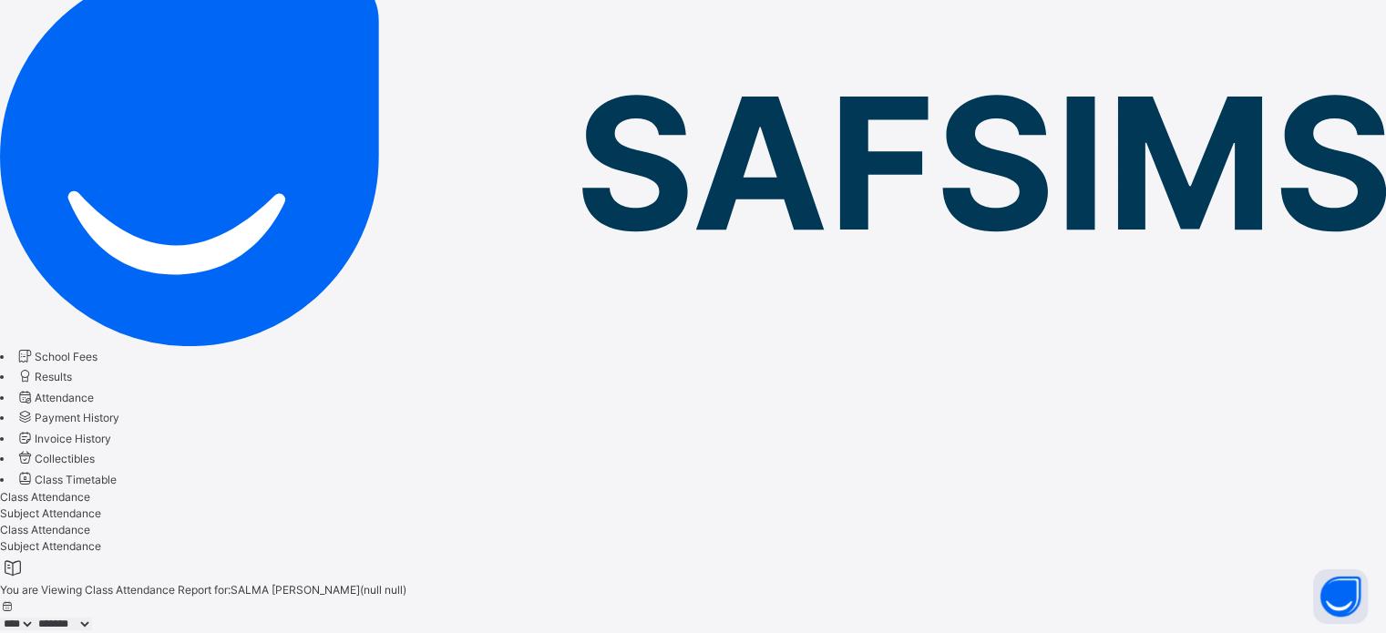
scroll to position [0, 0]
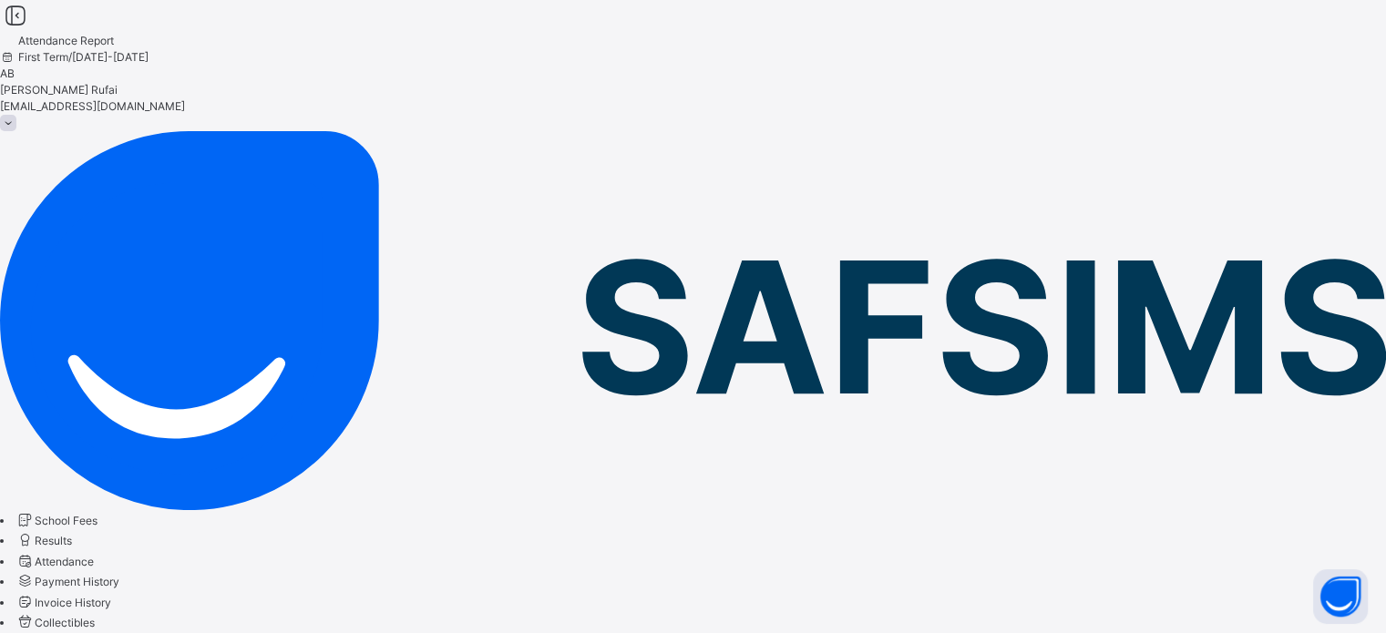
click at [119, 575] on span "Payment History" at bounding box center [77, 582] width 85 height 14
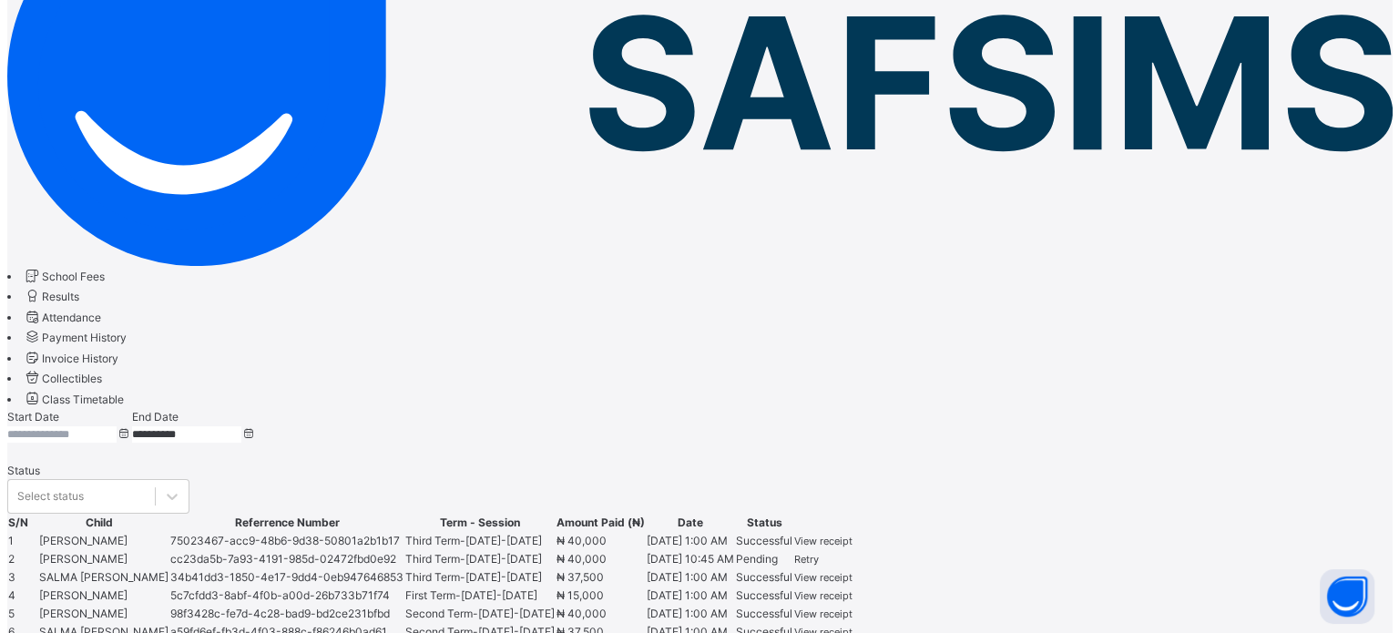
scroll to position [273, 0]
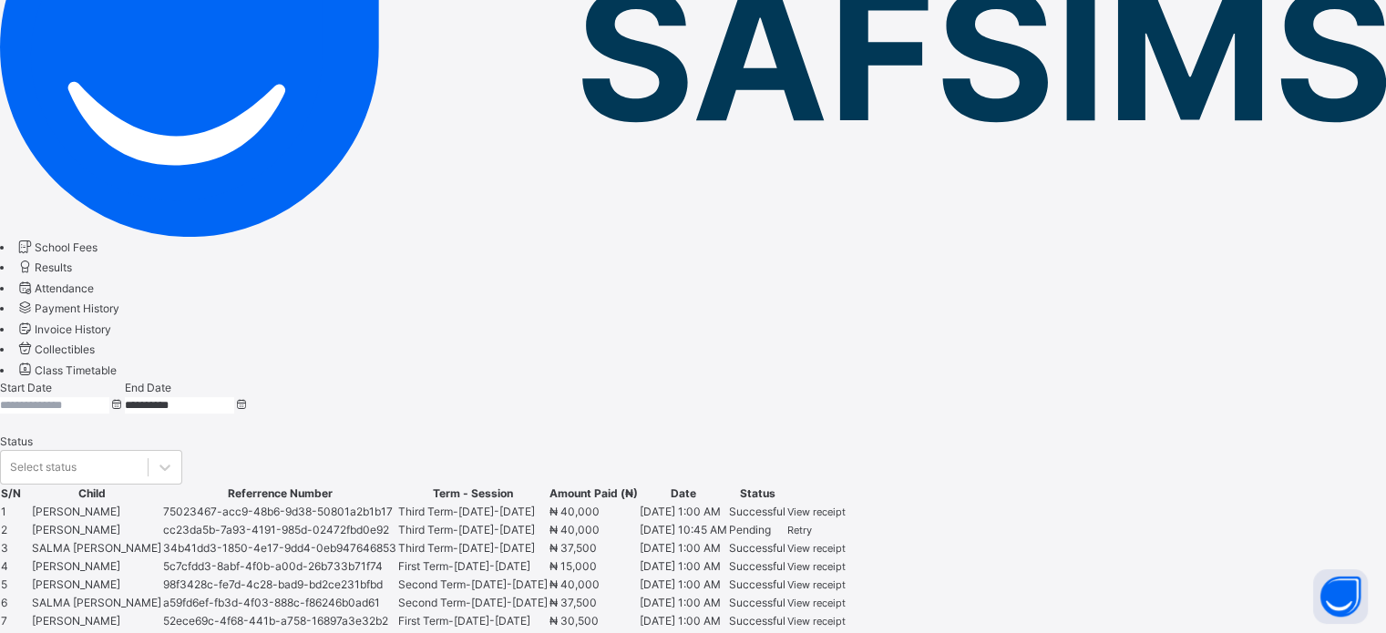
click at [845, 632] on span "View receipt" at bounding box center [816, 639] width 58 height 13
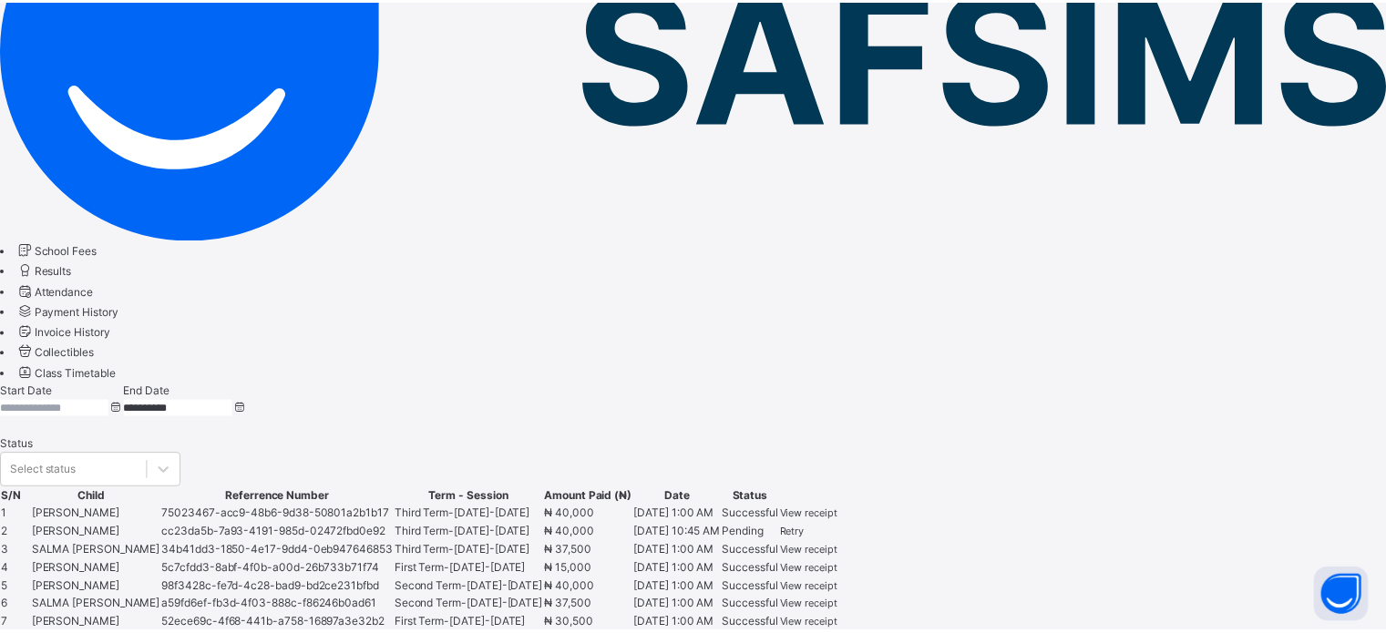
scroll to position [54, 0]
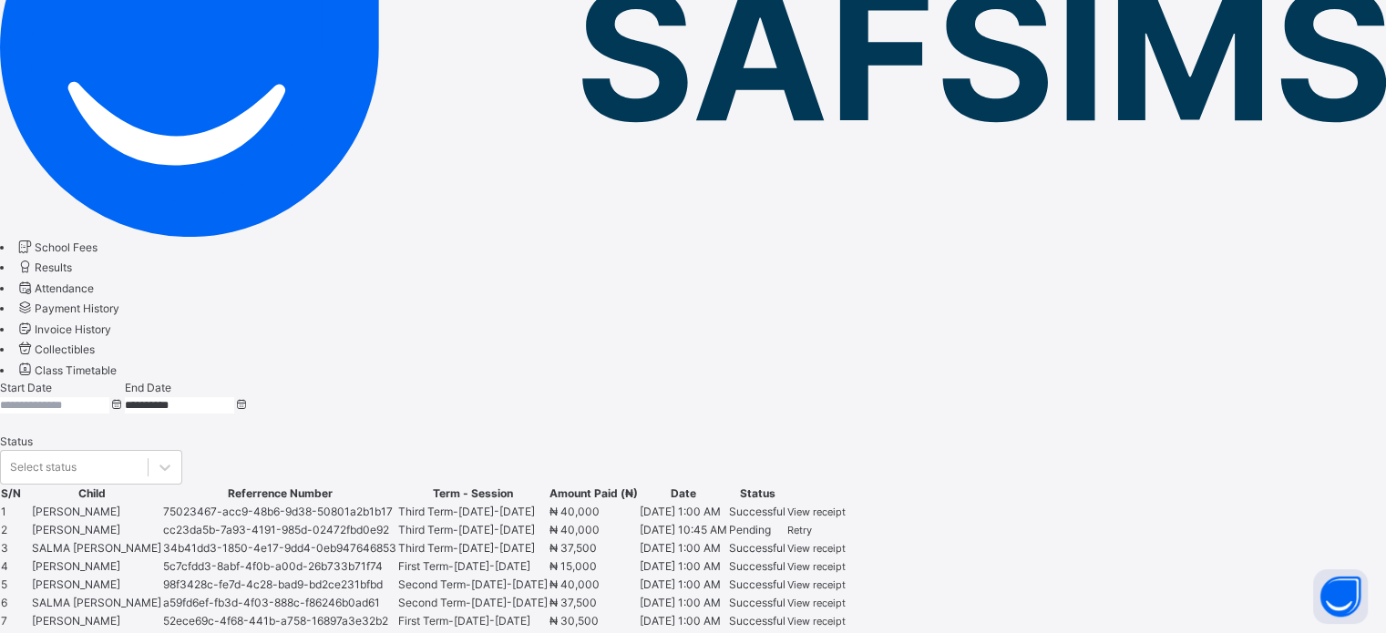
scroll to position [0, 0]
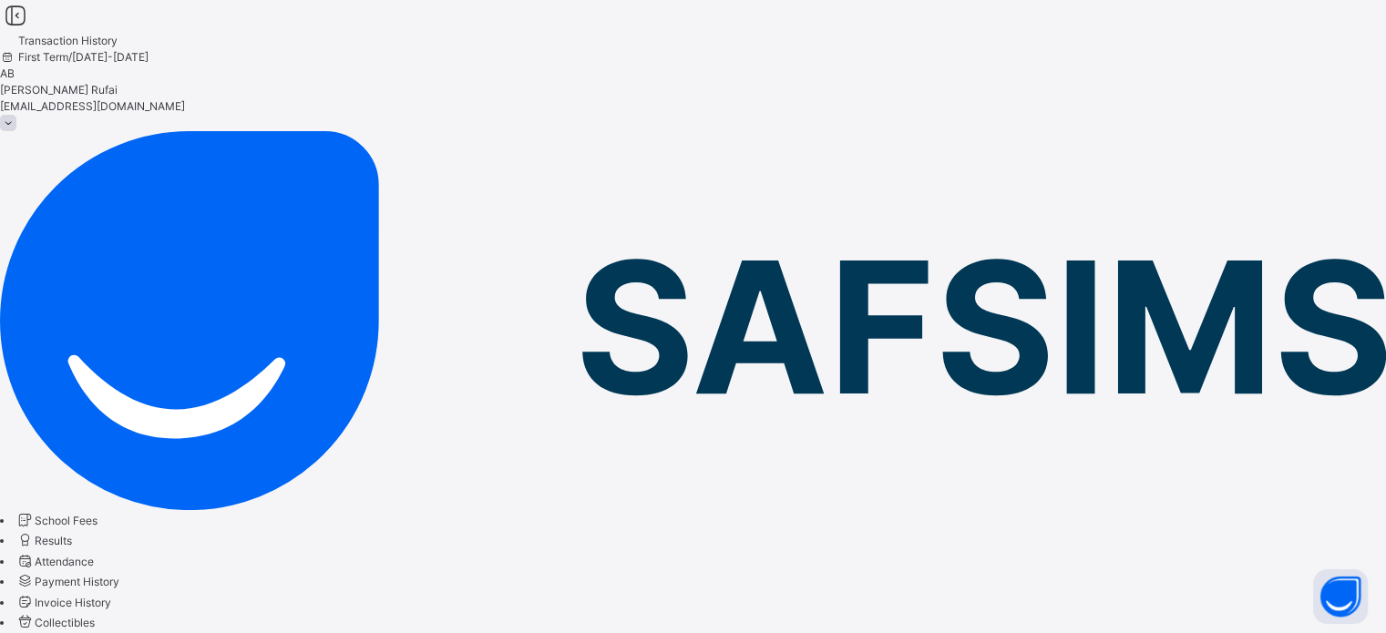
click at [111, 596] on link "Invoice History" at bounding box center [63, 603] width 96 height 14
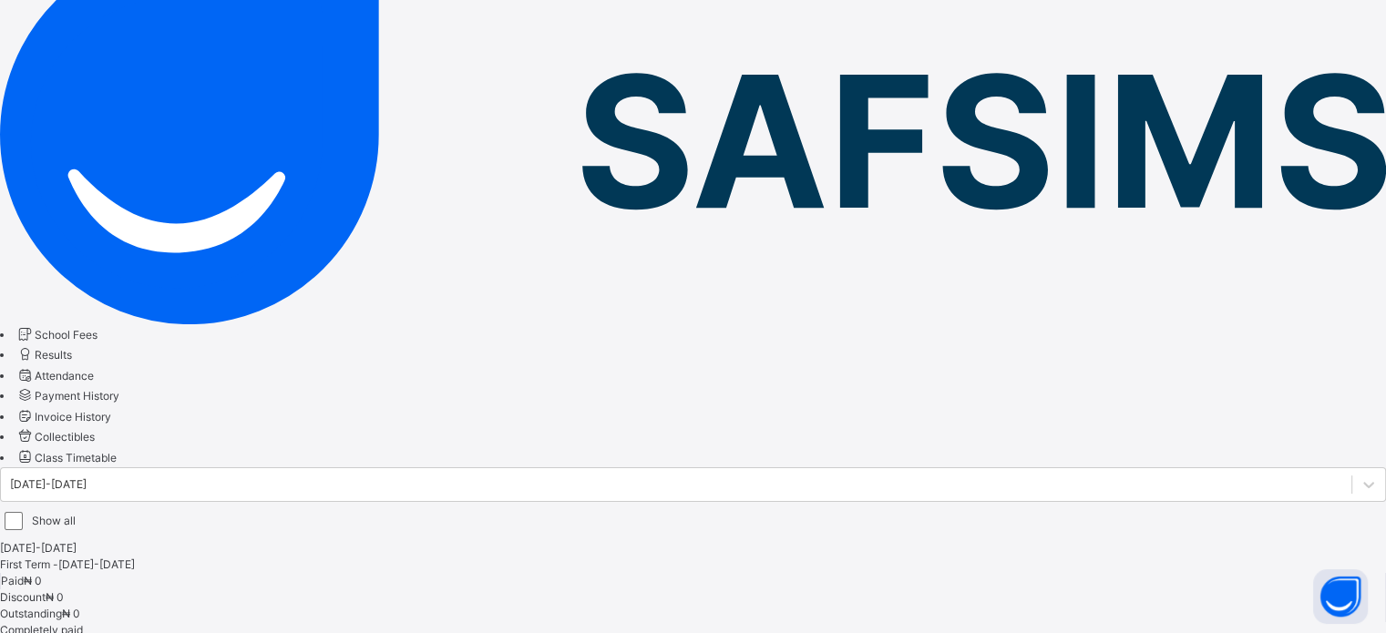
scroll to position [200, 0]
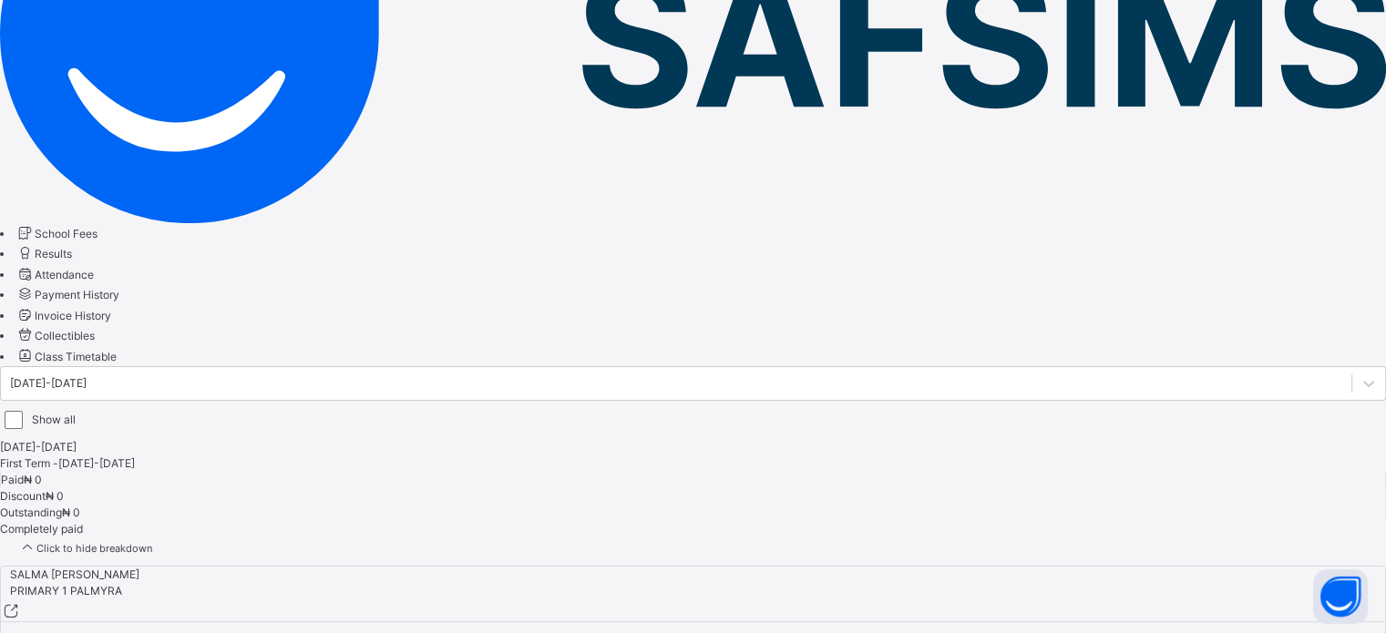
scroll to position [427, 0]
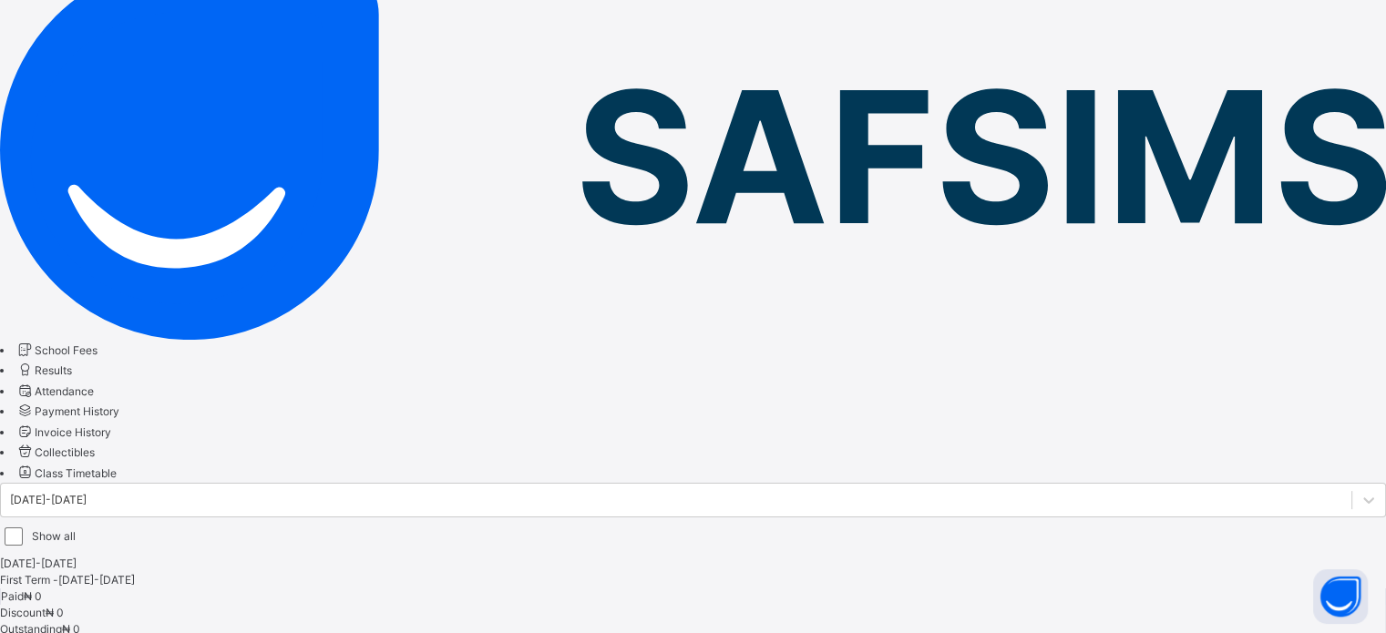
scroll to position [182, 0]
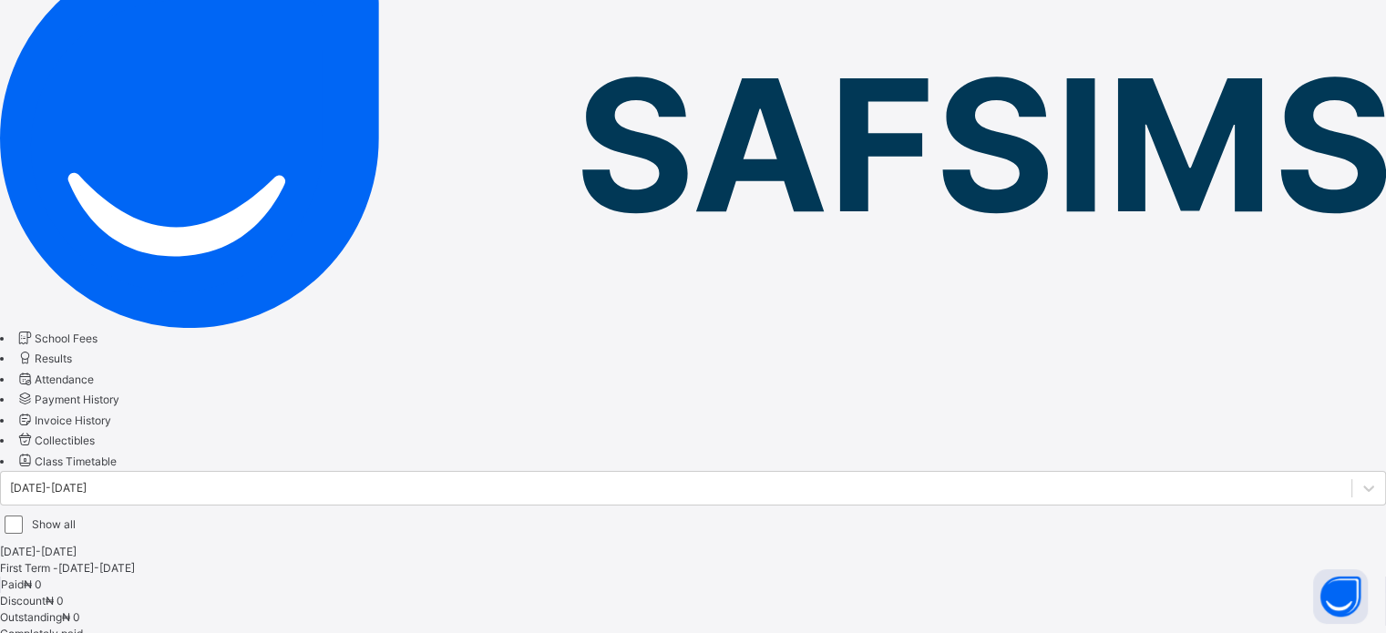
click at [93, 332] on span "School Fees" at bounding box center [66, 339] width 63 height 14
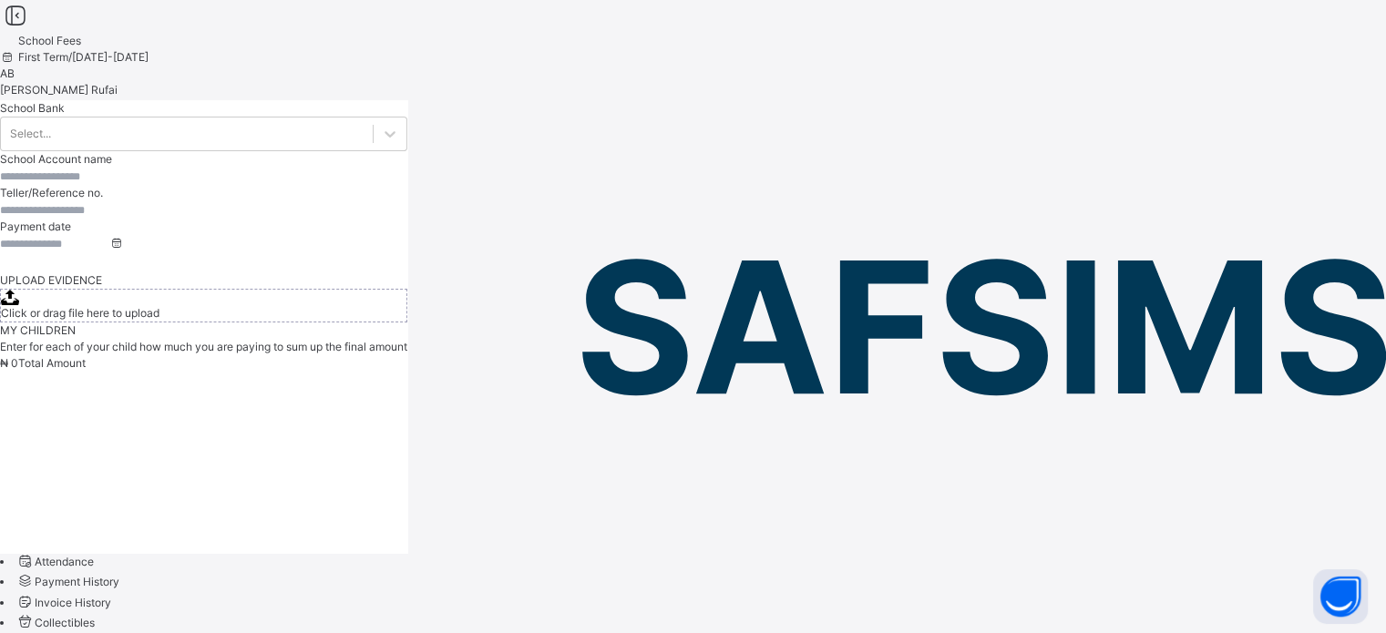
click at [96, 514] on span "School Fees" at bounding box center [66, 521] width 63 height 14
click at [1347, 595] on button "Open asap" at bounding box center [1340, 596] width 55 height 55
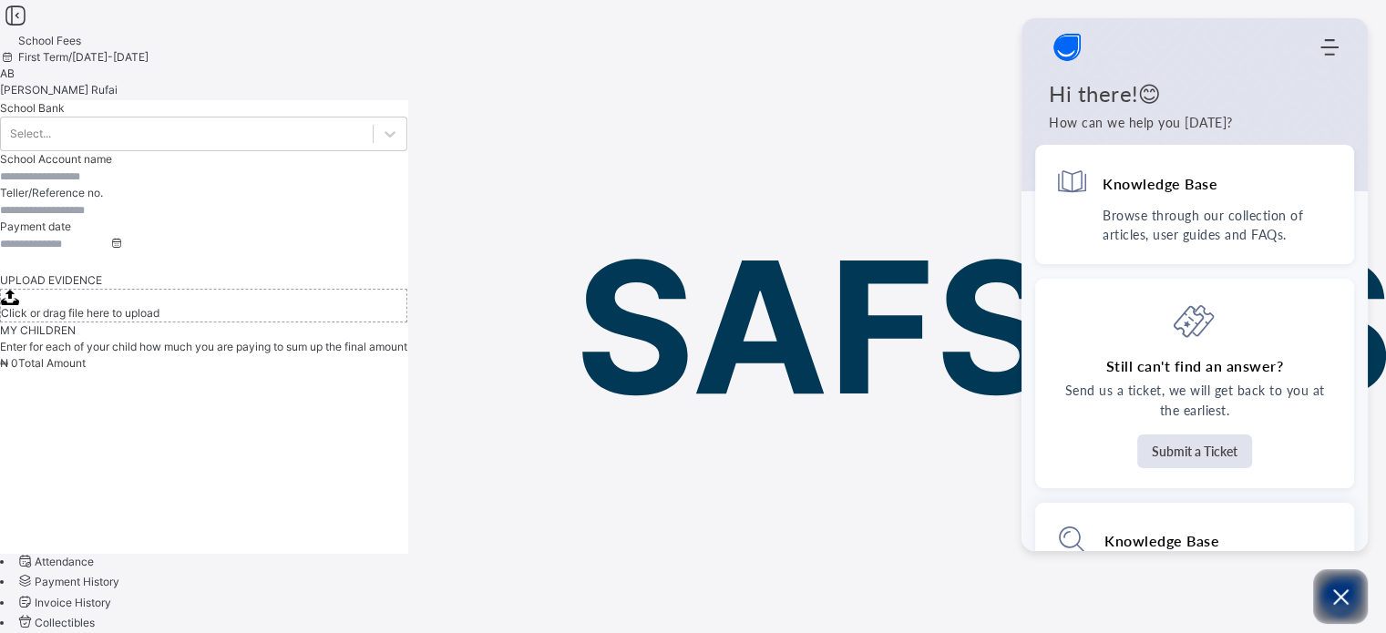
click at [1341, 586] on icon "Open asap" at bounding box center [1340, 597] width 23 height 23
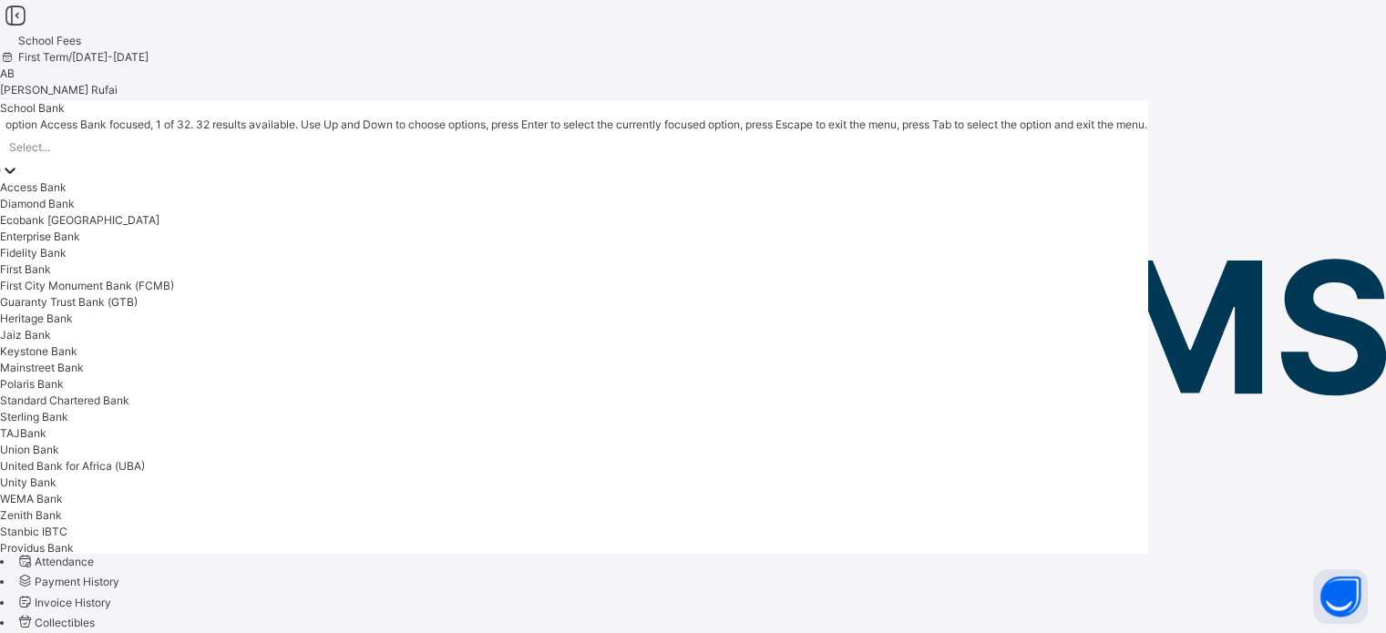
click at [1147, 160] on div "Select..." at bounding box center [573, 147] width 1147 height 28
click at [1035, 196] on div "Access Bank" at bounding box center [573, 187] width 1147 height 16
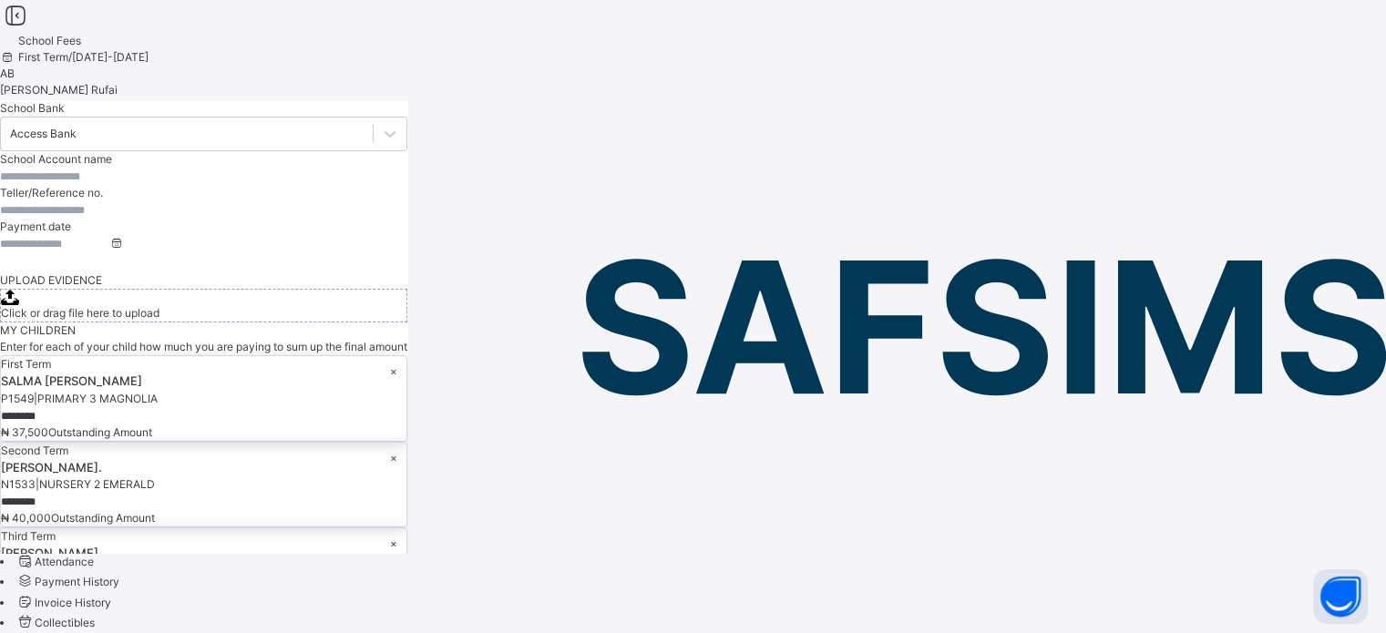
click at [109, 185] on input "text" at bounding box center [54, 177] width 109 height 16
click at [109, 219] on input "text" at bounding box center [54, 210] width 109 height 16
click at [109, 252] on input at bounding box center [54, 244] width 109 height 16
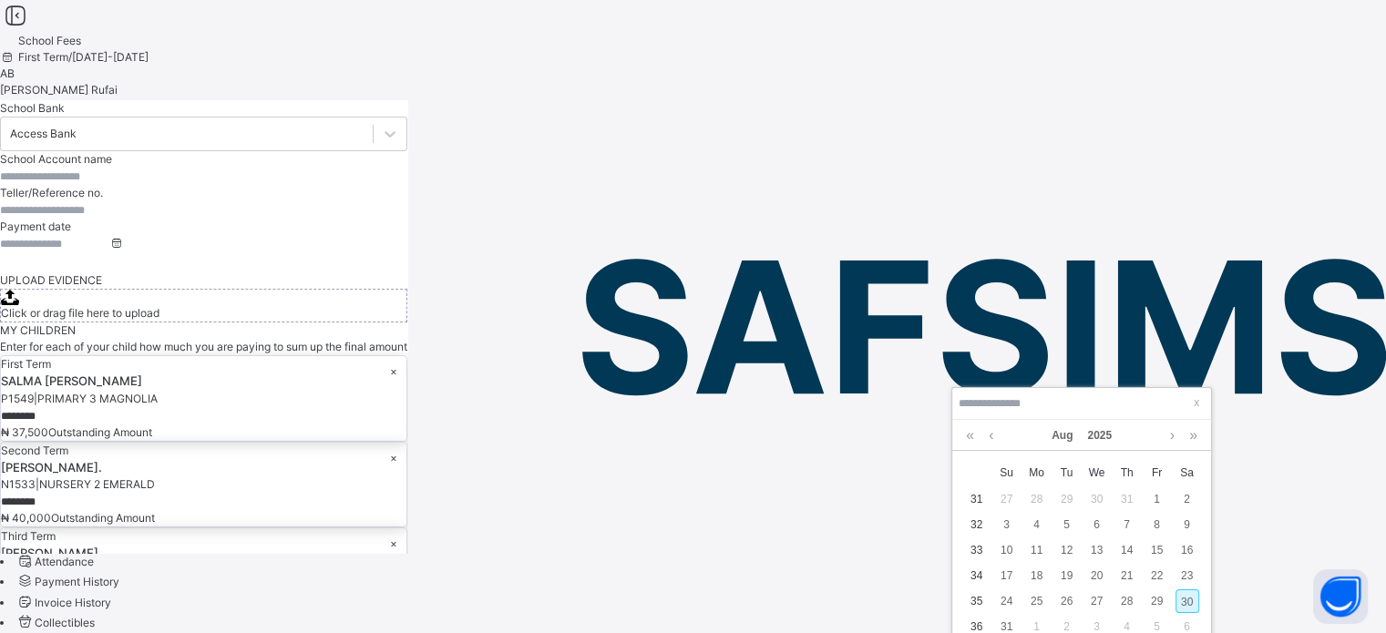
click at [407, 322] on div "School Bank Access Bank School Account name Teller/Reference no. Payment date U…" at bounding box center [203, 211] width 407 height 222
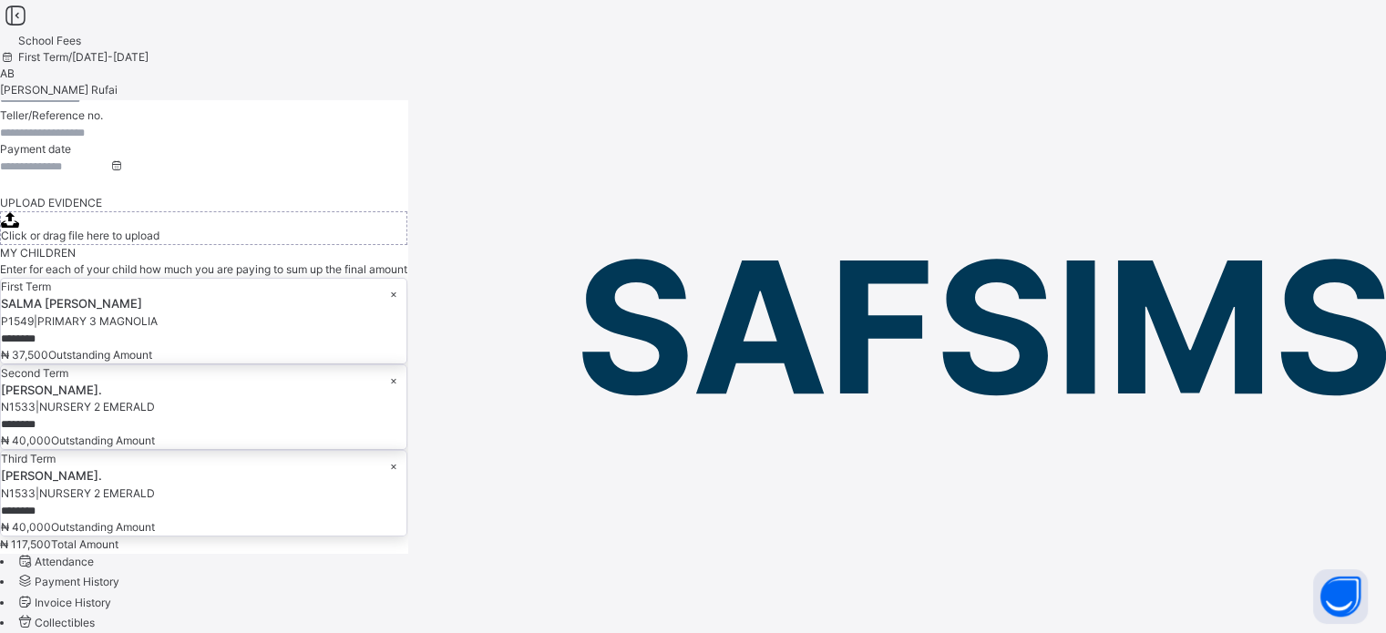
scroll to position [455, 0]
click at [397, 286] on div "×" at bounding box center [393, 294] width 7 height 16
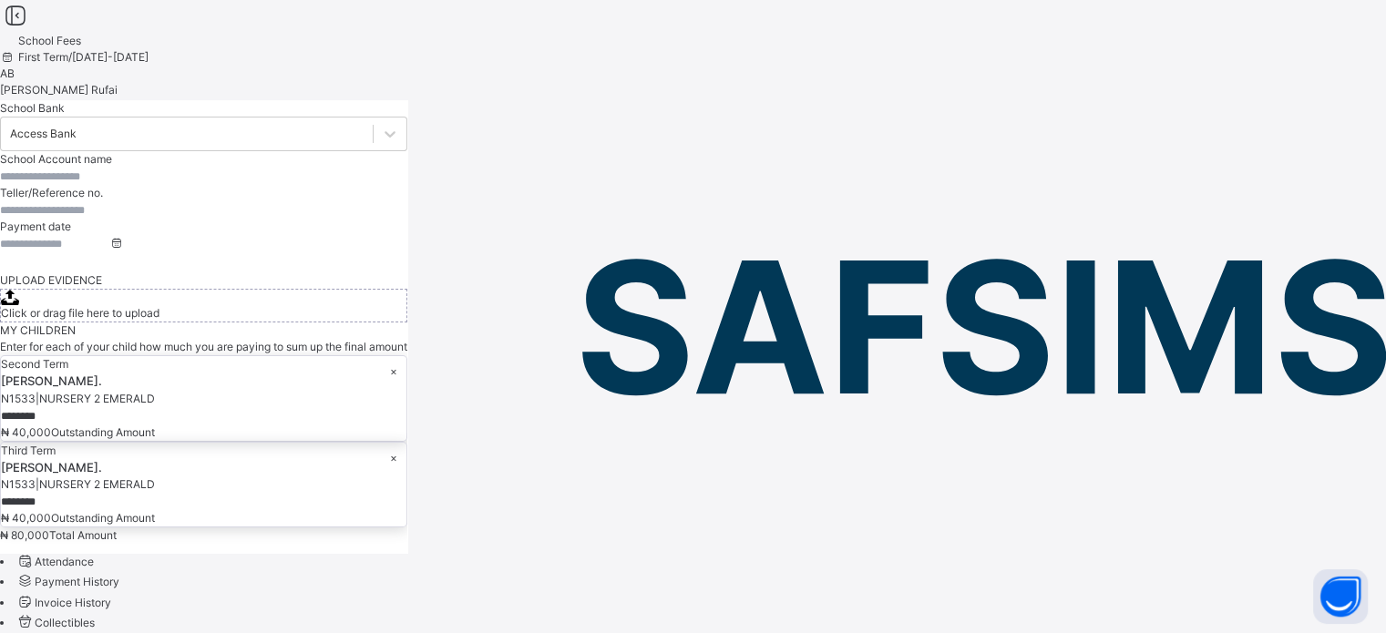
click at [397, 363] on div "×" at bounding box center [393, 371] width 7 height 16
